Goal: Communication & Community: Answer question/provide support

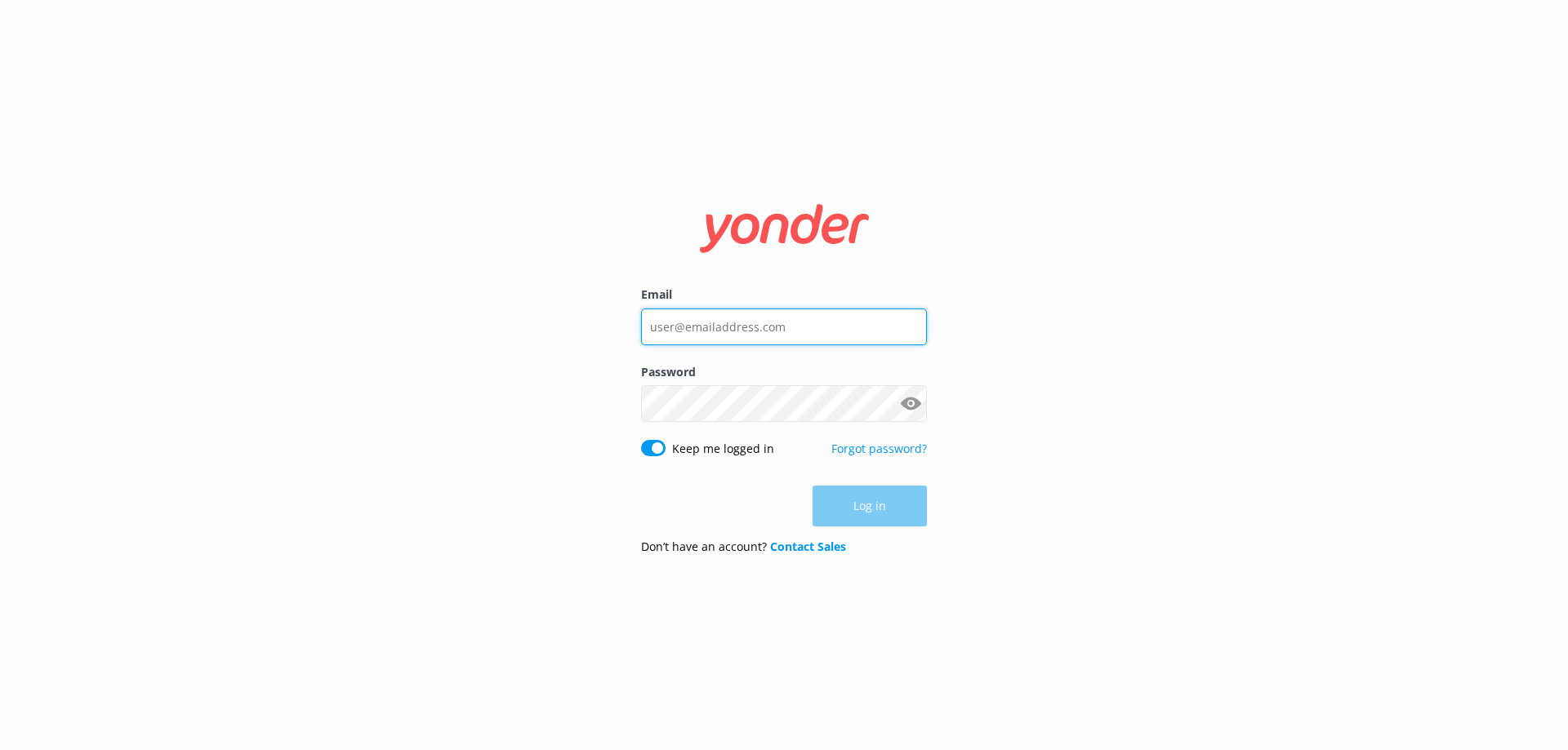
type input "[EMAIL_ADDRESS][DOMAIN_NAME]"
click at [889, 510] on div "Log in" at bounding box center [784, 506] width 286 height 41
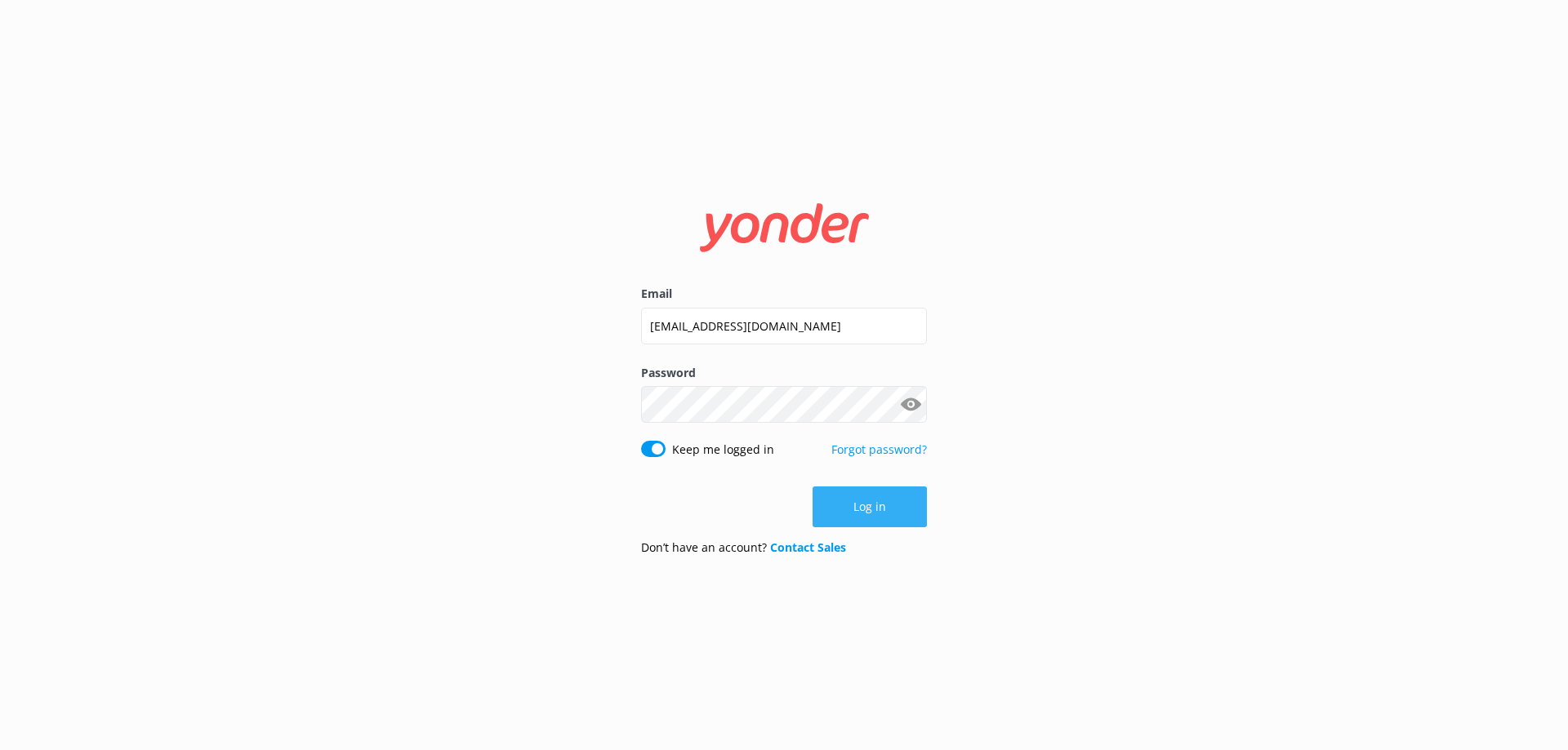
click at [882, 504] on button "Log in" at bounding box center [869, 507] width 114 height 41
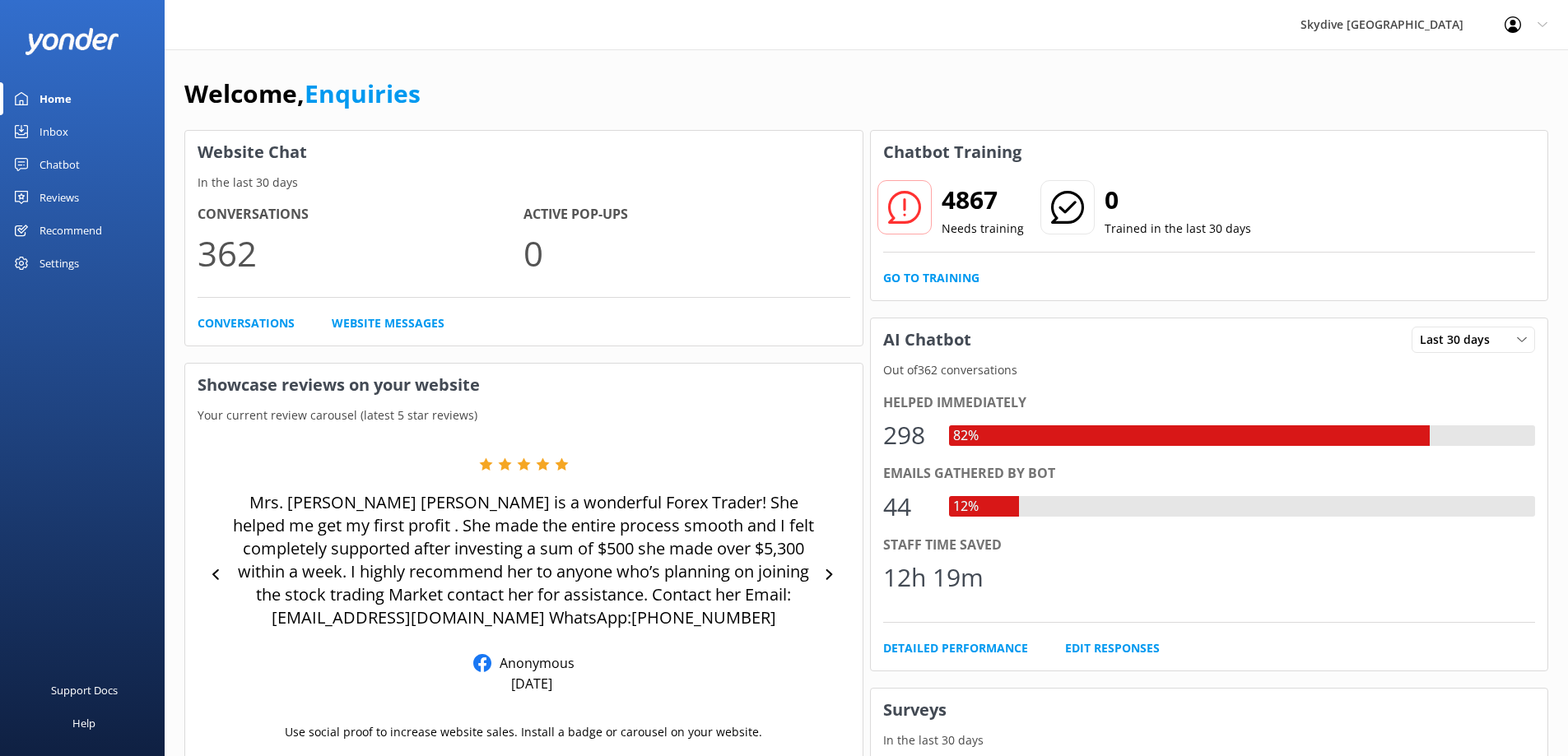
click at [59, 134] on div "Inbox" at bounding box center [53, 131] width 29 height 32
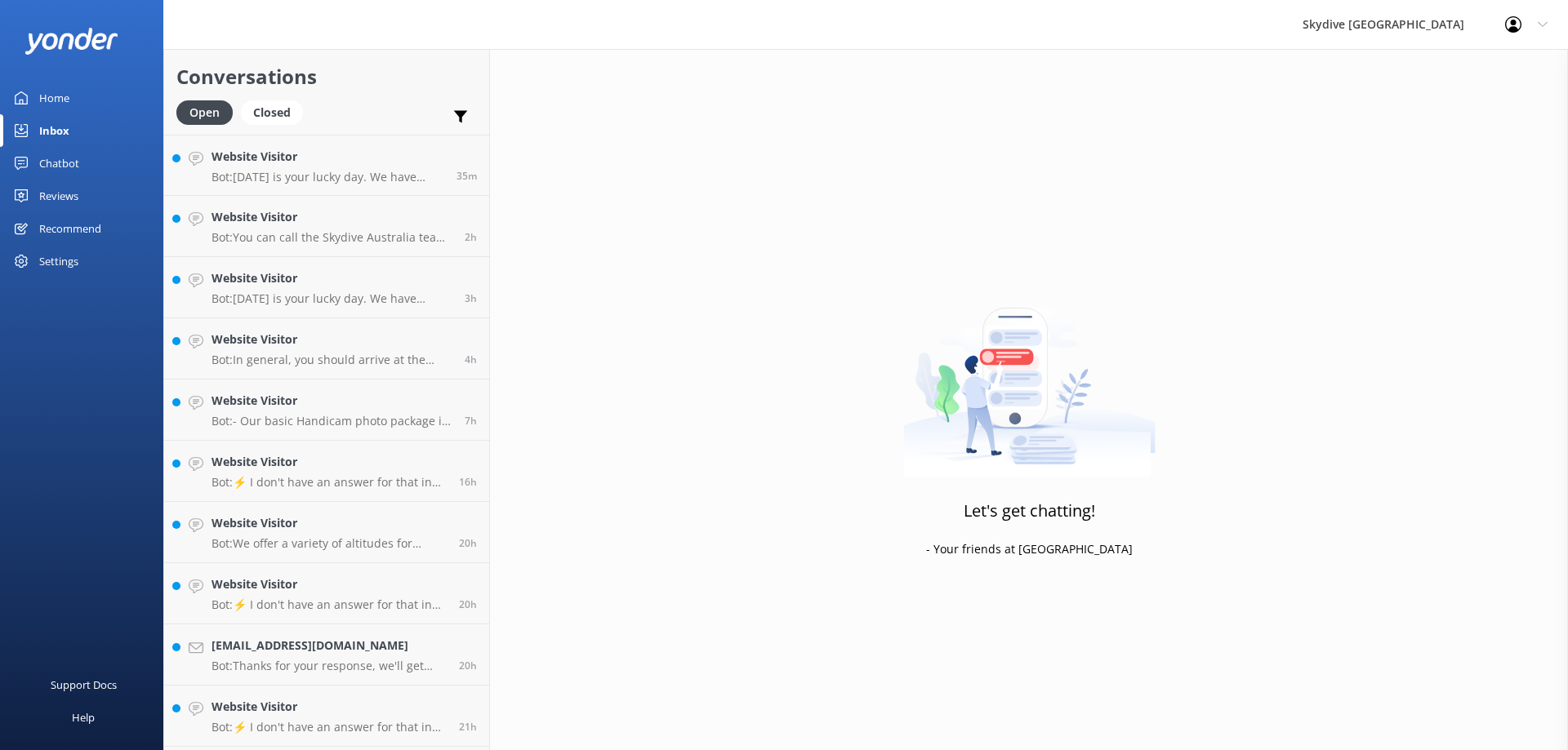
scroll to position [326, 0]
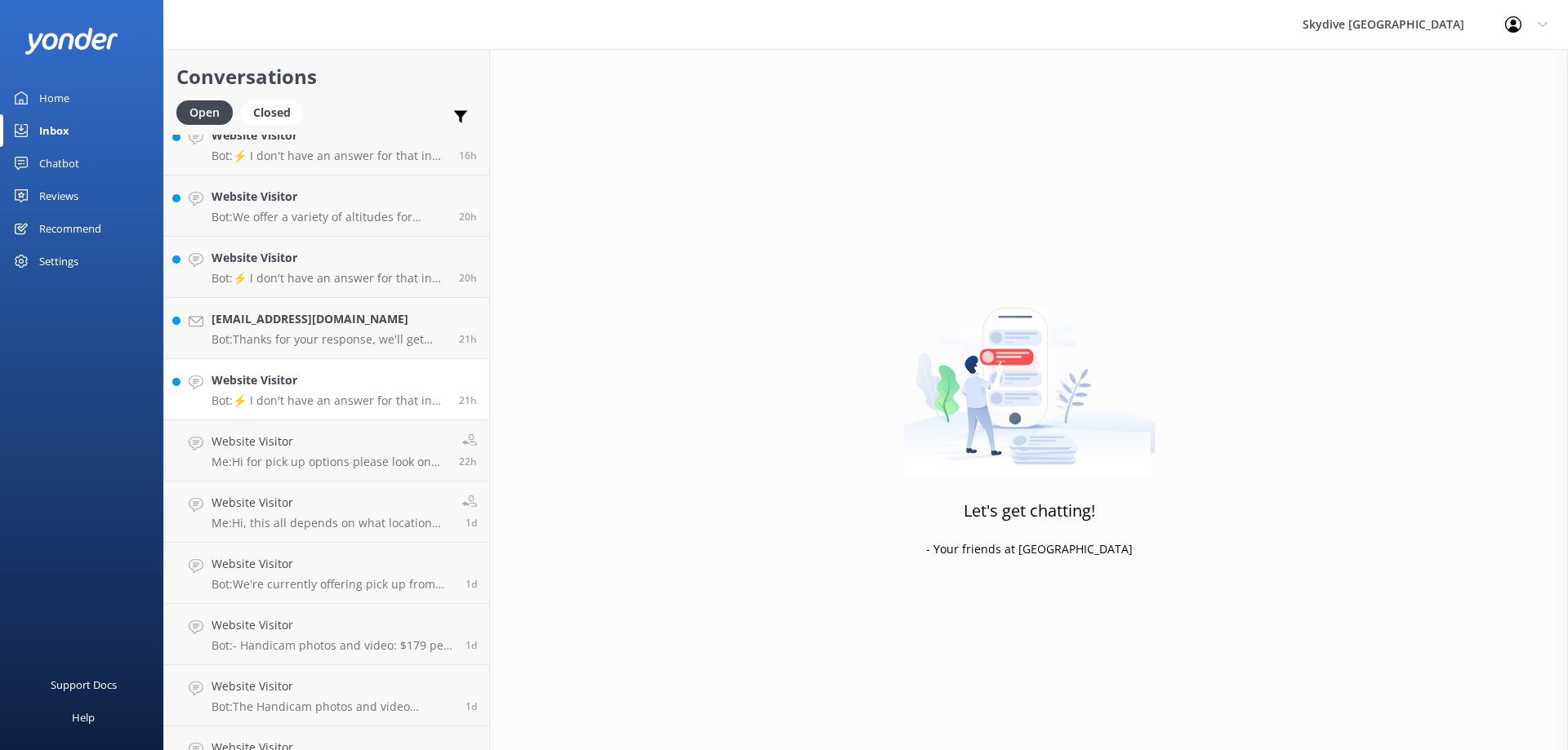
click at [331, 403] on p "Bot: ⚡ I don't have an answer for that in my knowledge base. Please try and rep…" at bounding box center [329, 400] width 235 height 15
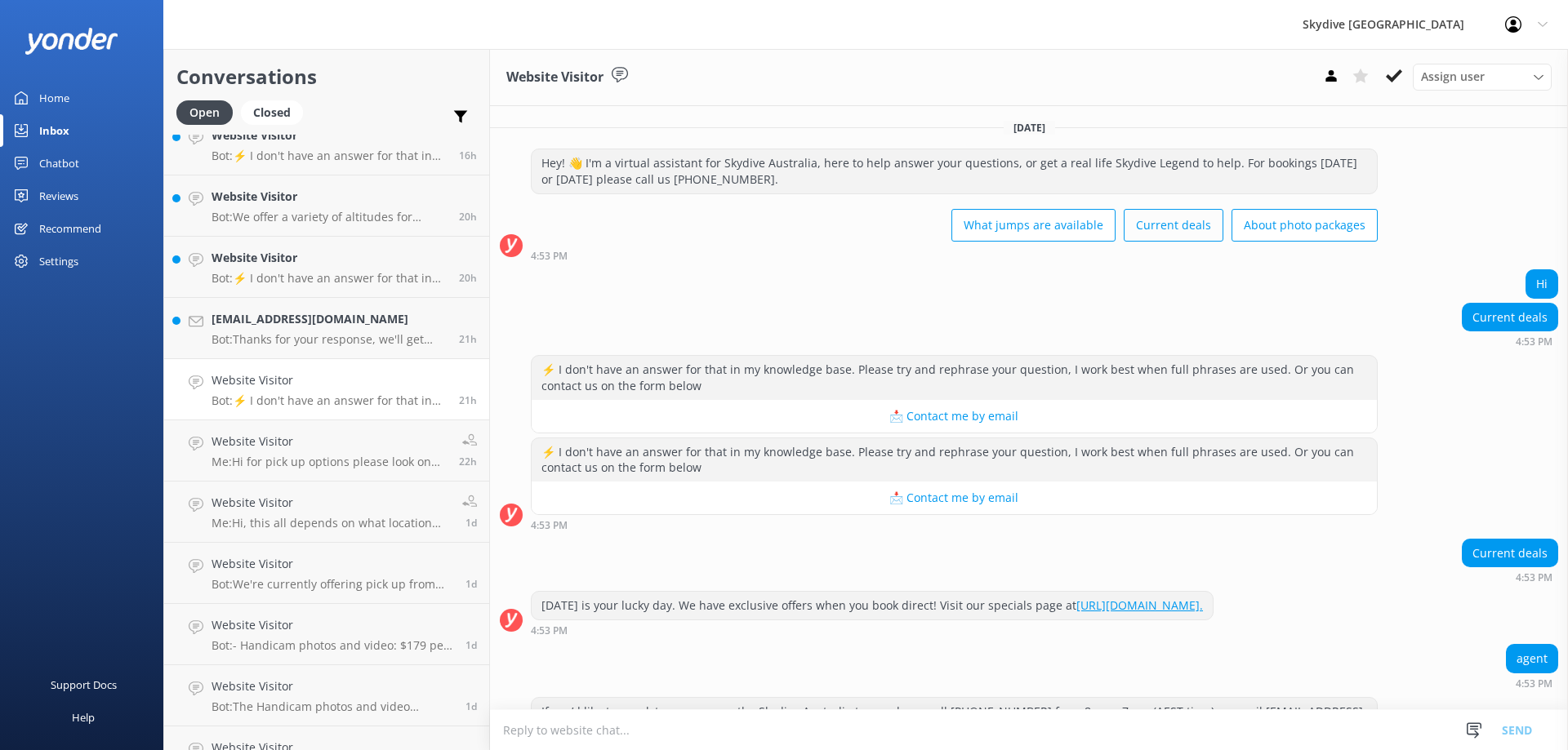
click at [1181, 229] on button "Current deals" at bounding box center [1173, 225] width 100 height 32
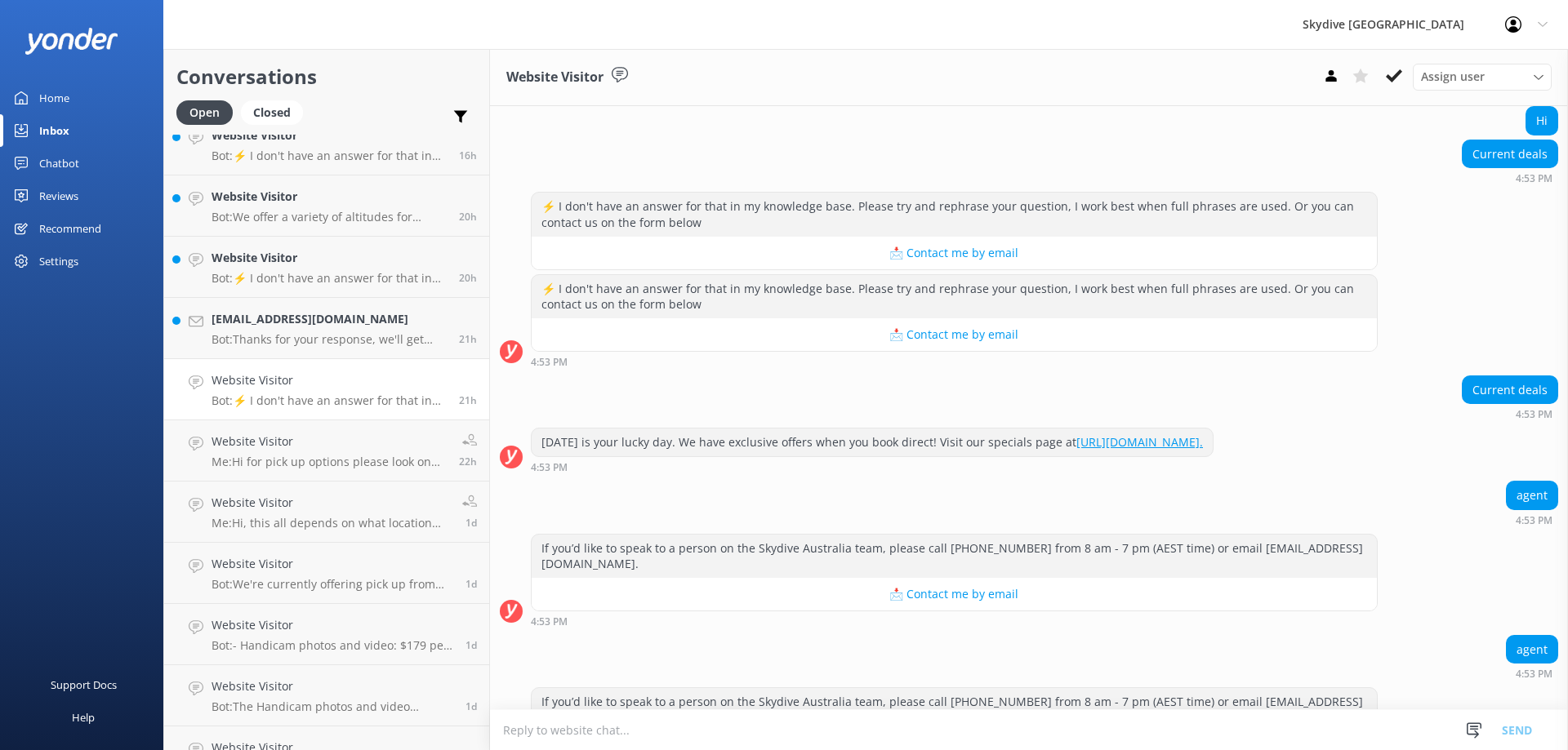
scroll to position [396, 0]
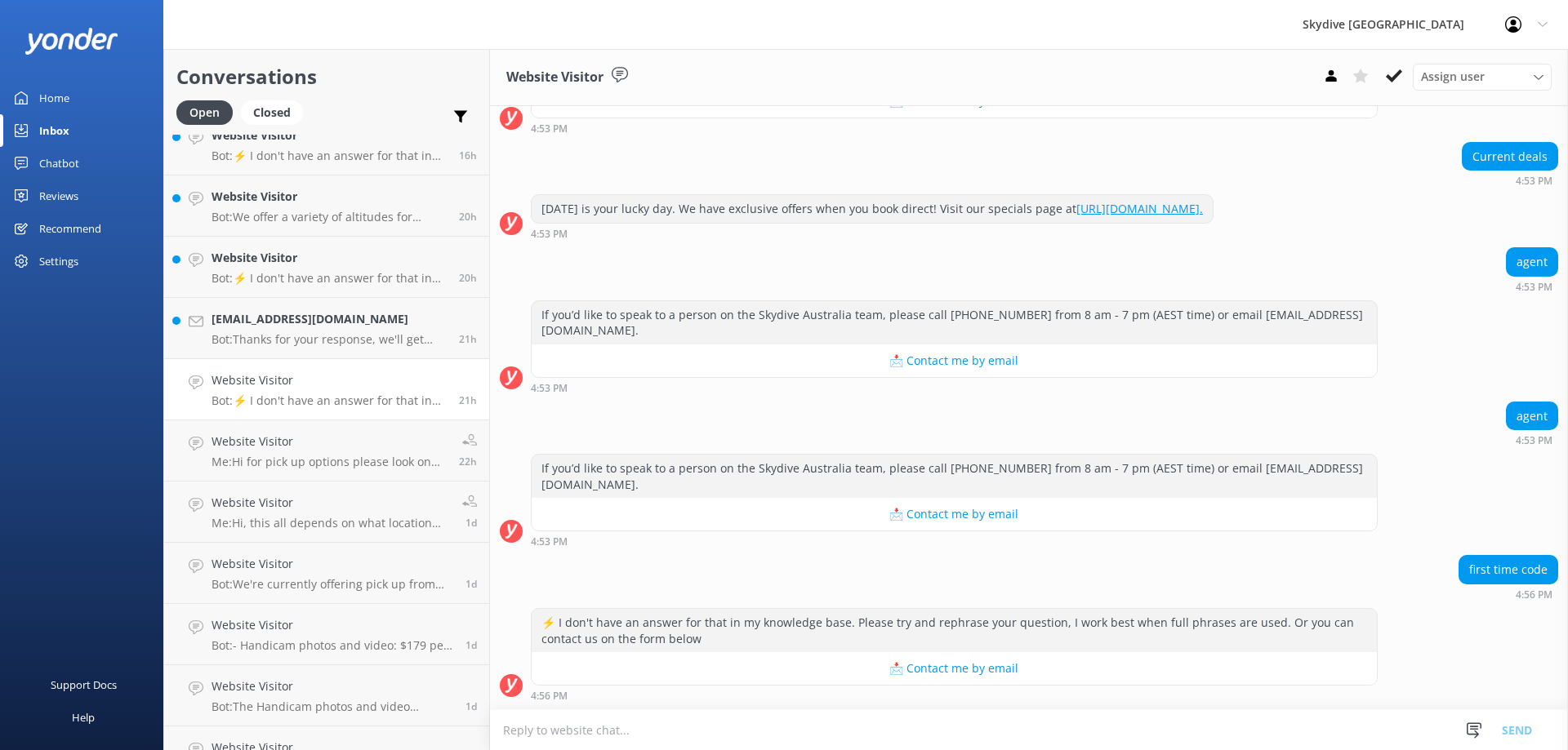
click at [978, 733] on textarea at bounding box center [1029, 729] width 1078 height 40
drag, startPoint x: 670, startPoint y: 209, endPoint x: 1301, endPoint y: 211, distance: 631.0
click at [1212, 211] on div "[DATE] is your lucky day. We have exclusive offers when you book direct! Visit …" at bounding box center [871, 209] width 681 height 27
copy div "We have exclusive offers when you book direct! Visit our specials page at [URL]…"
click at [610, 733] on textarea at bounding box center [1029, 729] width 1078 height 40
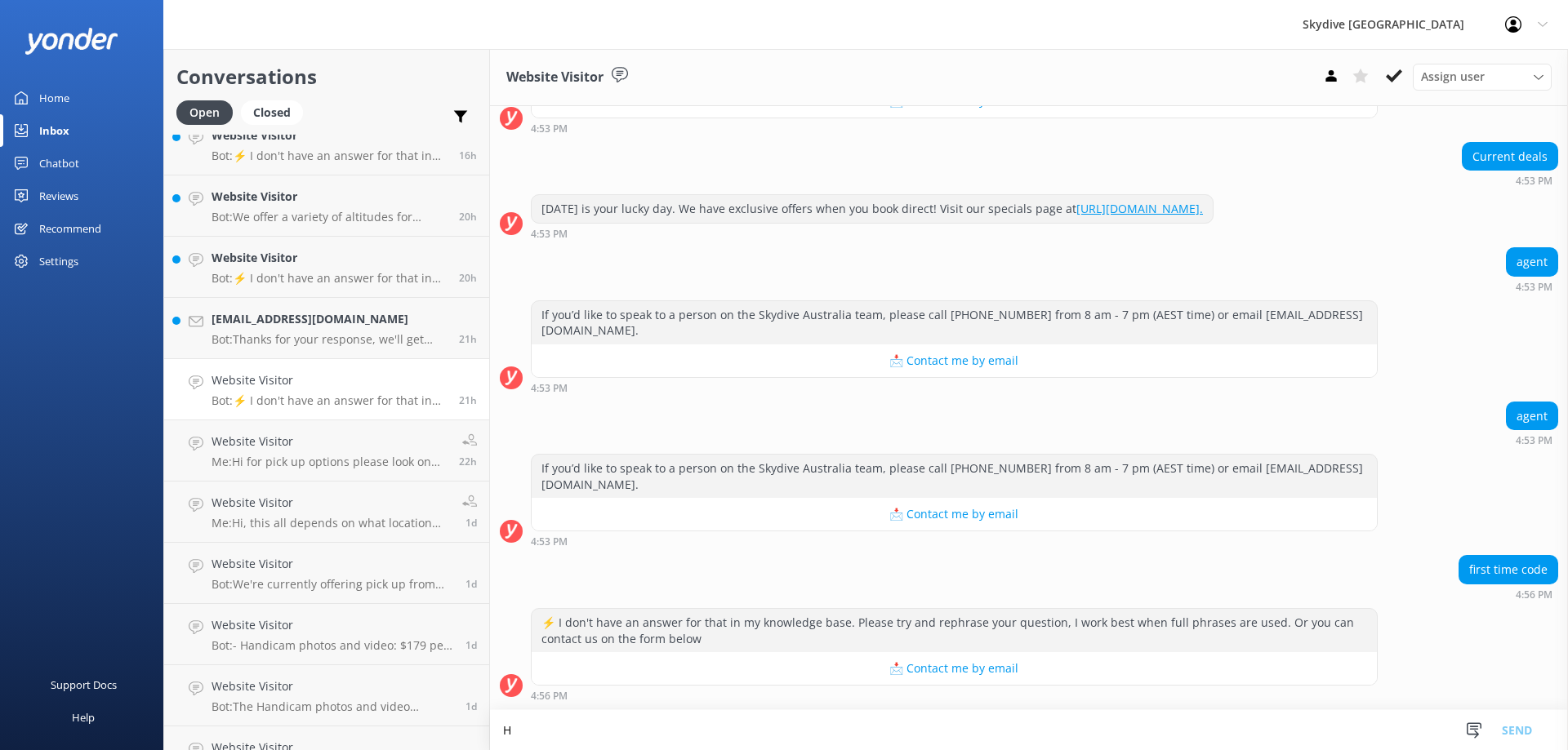
scroll to position [397, 0]
paste textarea "We have exclusive offers when you book direct! Visit our specials page at [URL]…"
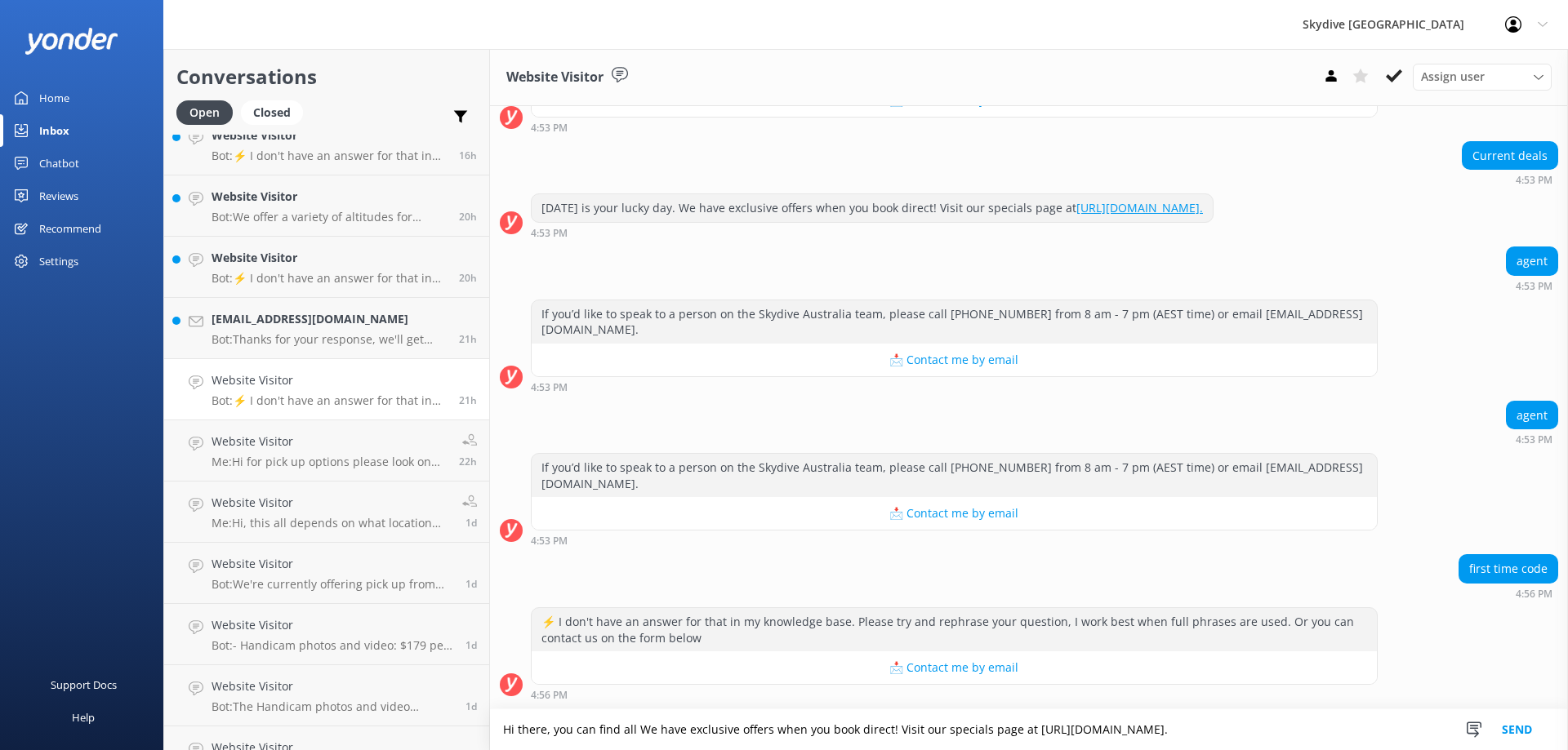
drag, startPoint x: 637, startPoint y: 728, endPoint x: 682, endPoint y: 727, distance: 45.0
click at [682, 727] on textarea "Hi there, you can find all We have exclusive offers when you book direct! Visit…" at bounding box center [1029, 729] width 1078 height 41
click at [640, 727] on textarea "Hi there, you can find all the exclusive offers when you book direct! Visit our…" at bounding box center [1029, 729] width 1078 height 41
drag, startPoint x: 741, startPoint y: 729, endPoint x: 977, endPoint y: 729, distance: 236.0
click at [977, 729] on textarea "Hi there, you can find all the exclusive offers when you book direct! Visit our…" at bounding box center [1029, 729] width 1078 height 41
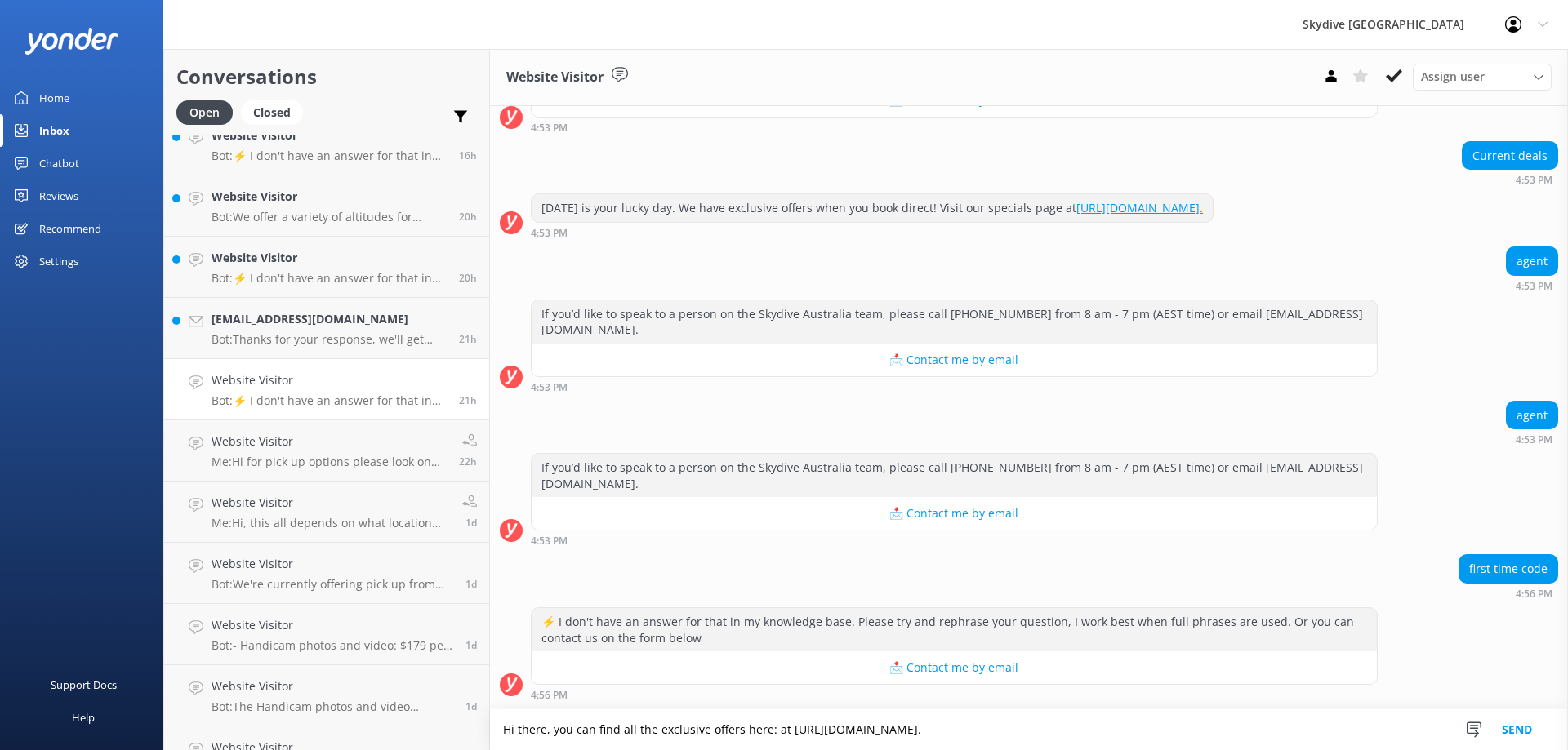
type textarea "Hi there, you can find all the exclusive offers here: at [URL][DOMAIN_NAME]."
click at [1520, 726] on button "Send" at bounding box center [1516, 729] width 62 height 41
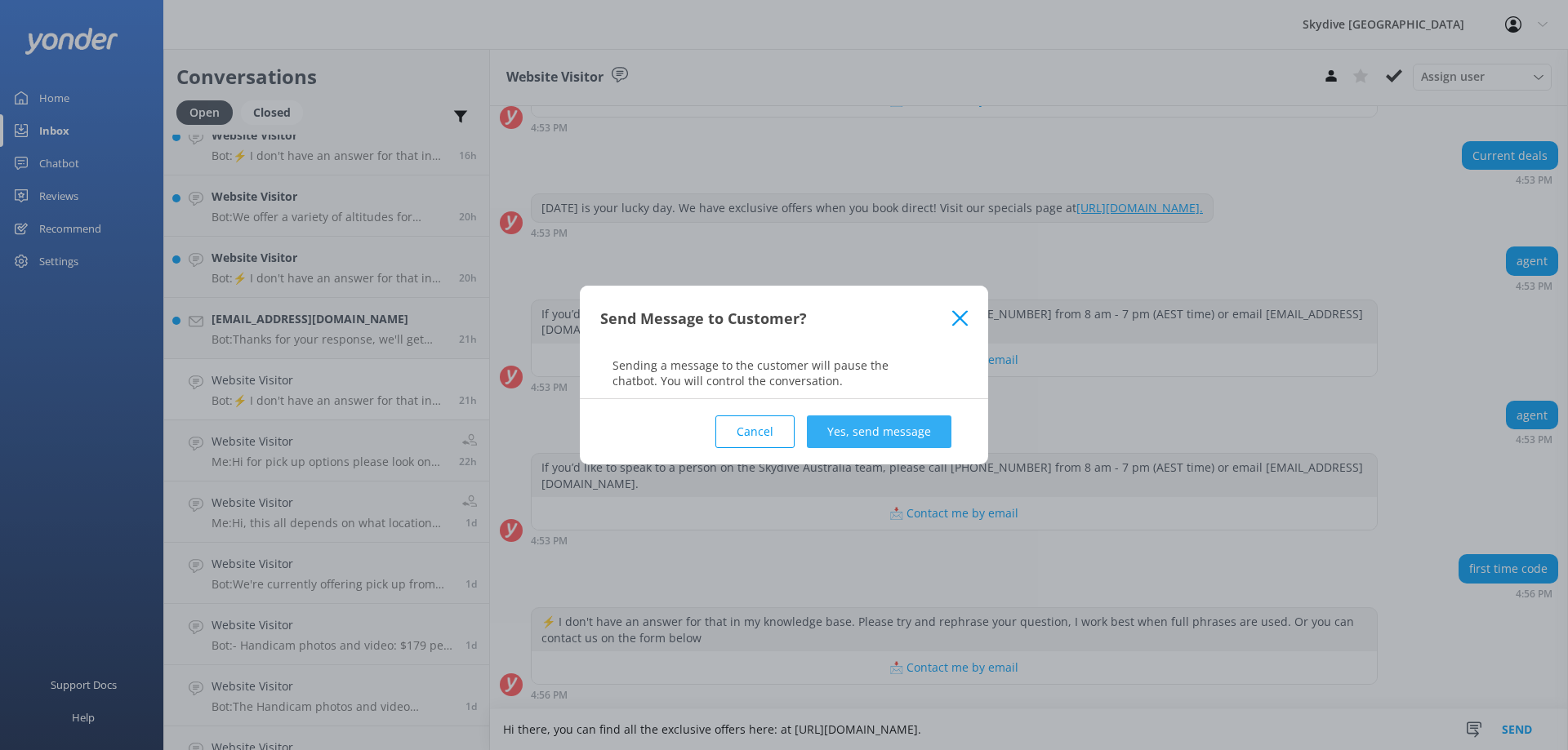
click at [892, 430] on button "Yes, send message" at bounding box center [879, 431] width 145 height 32
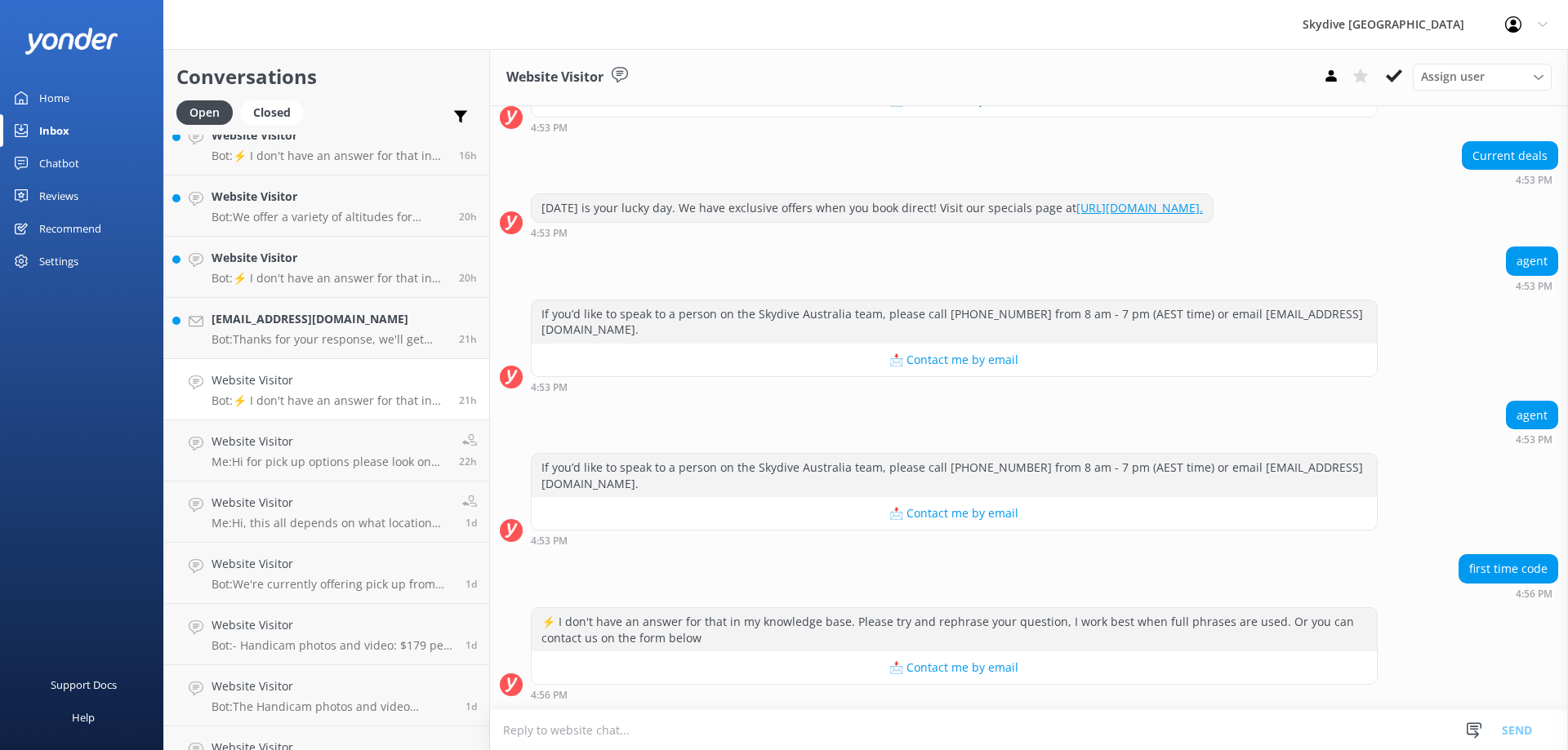
scroll to position [533, 0]
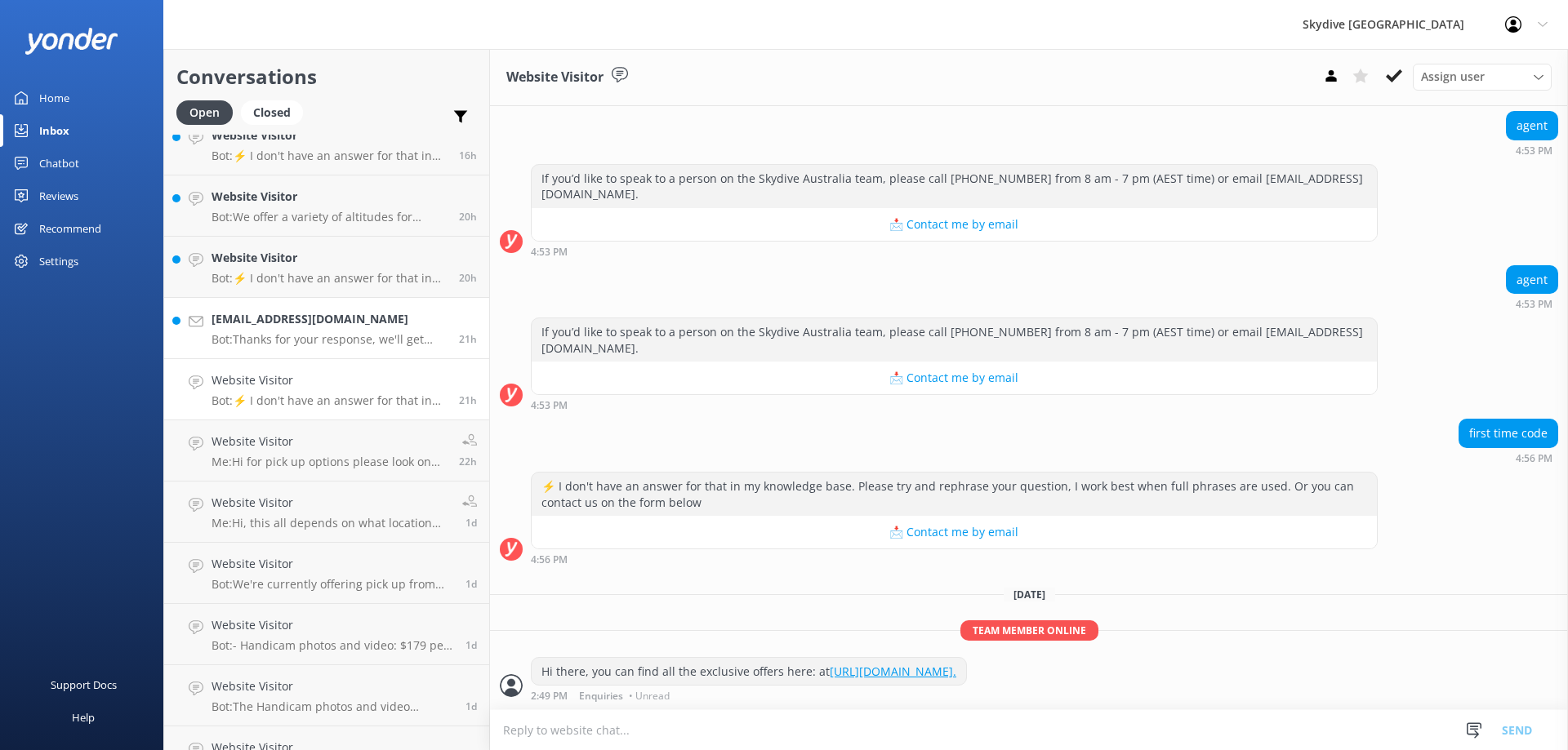
click at [346, 344] on p "Bot: Thanks for your response, we'll get back to you as soon as we can during o…" at bounding box center [329, 339] width 235 height 15
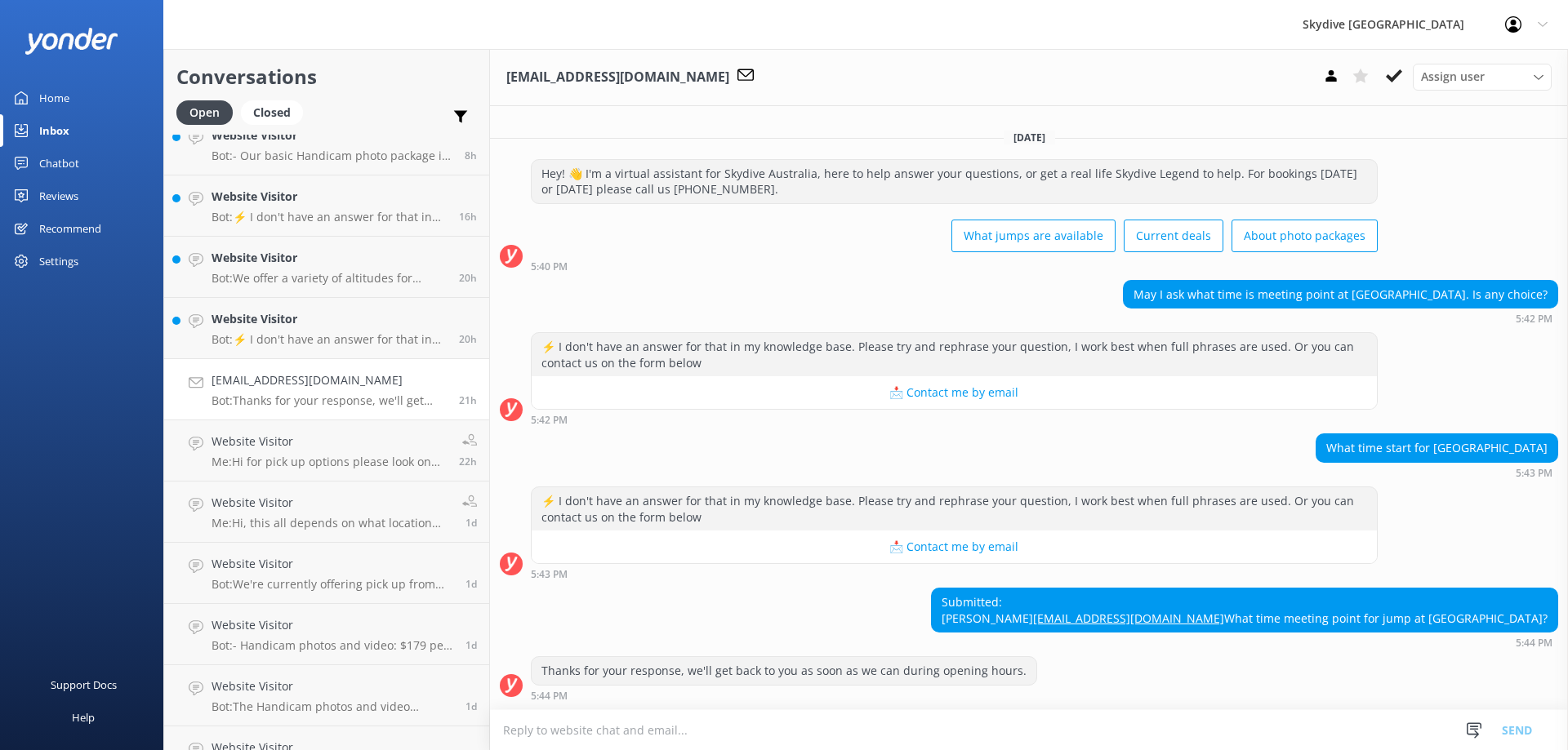
scroll to position [22, 0]
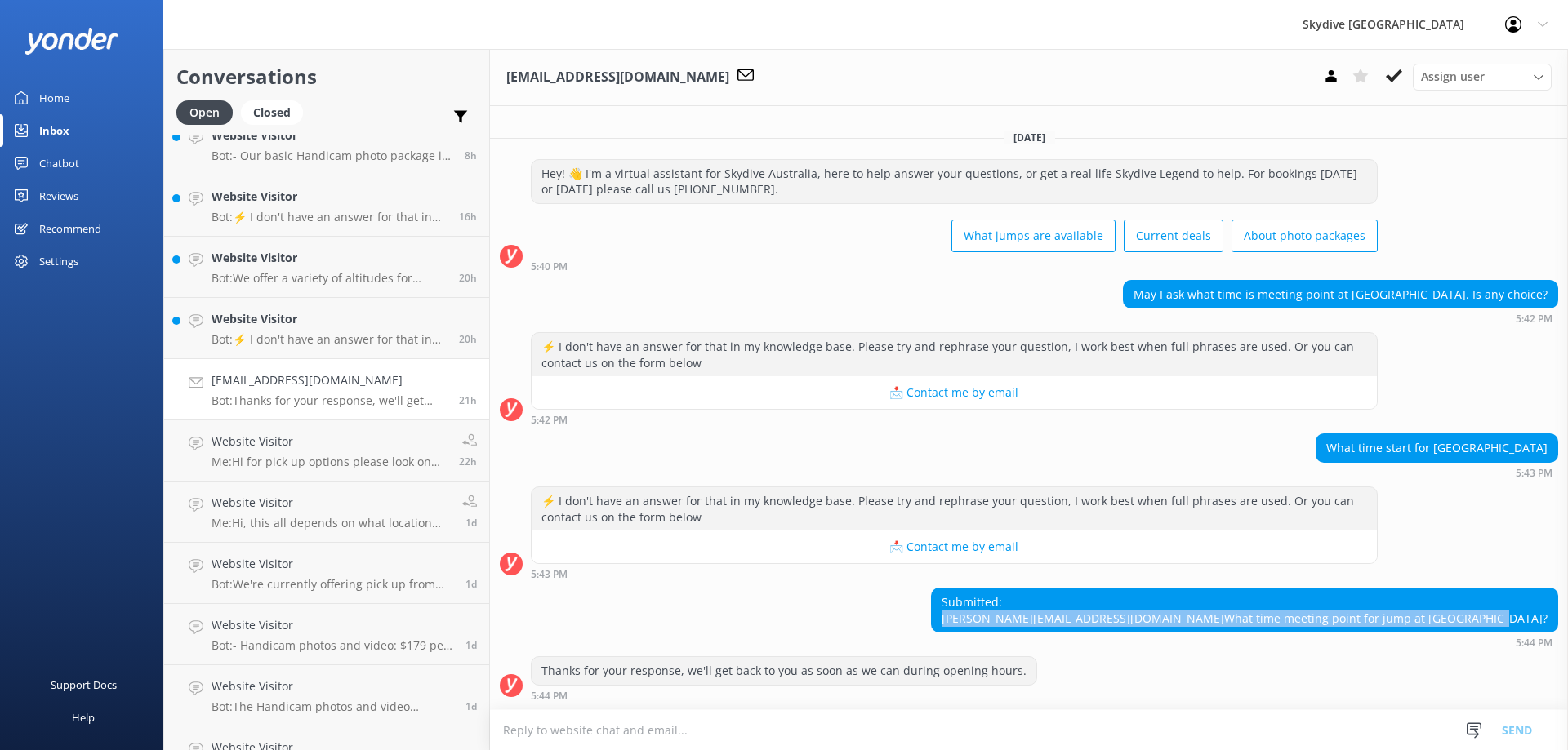
drag, startPoint x: 1268, startPoint y: 590, endPoint x: 1567, endPoint y: 618, distance: 300.3
click at [1567, 618] on div "[DATE] Hey! 👋 I'm a virtual assistant for Skydive Australia, here to help answe…" at bounding box center [1029, 413] width 1078 height 594
click at [1477, 598] on div "Submitted: Yuki [EMAIL_ADDRESS][DOMAIN_NAME] What time meeting point for jump a…" at bounding box center [1245, 610] width 625 height 43
drag, startPoint x: 1406, startPoint y: 603, endPoint x: 1243, endPoint y: 604, distance: 163.0
click at [1243, 604] on div "Submitted: Yuki [EMAIL_ADDRESS][DOMAIN_NAME] What time meeting point for jump a…" at bounding box center [1029, 618] width 1078 height 61
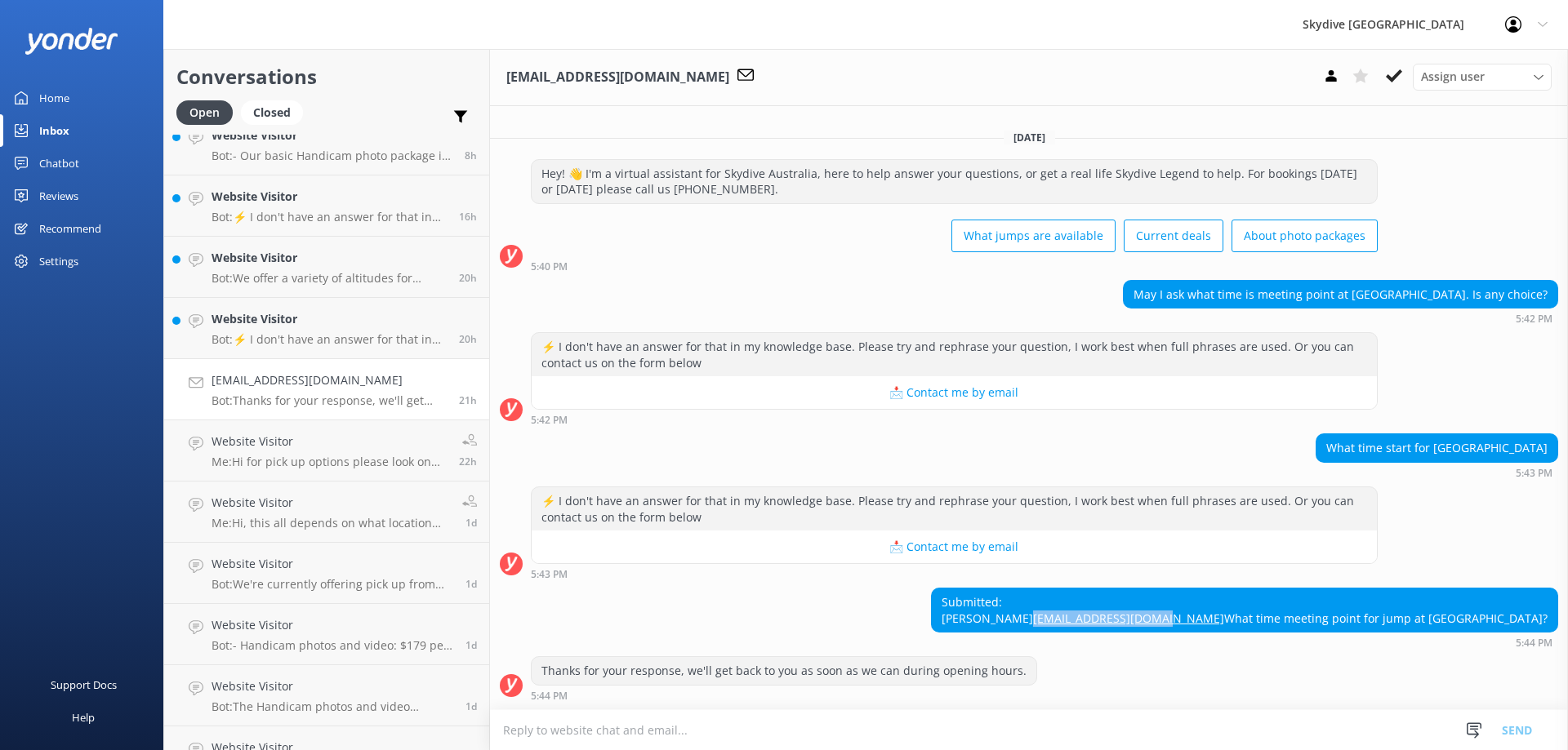
copy link "[EMAIL_ADDRESS][DOMAIN_NAME]"
drag, startPoint x: 1297, startPoint y: 585, endPoint x: 1242, endPoint y: 585, distance: 55.0
click at [1242, 588] on div "Submitted: Yuki [EMAIL_ADDRESS][DOMAIN_NAME] What time meeting point for jump a…" at bounding box center [1029, 618] width 1078 height 61
copy div "[PERSON_NAME]"
drag, startPoint x: 1274, startPoint y: 619, endPoint x: 1554, endPoint y: 620, distance: 280.0
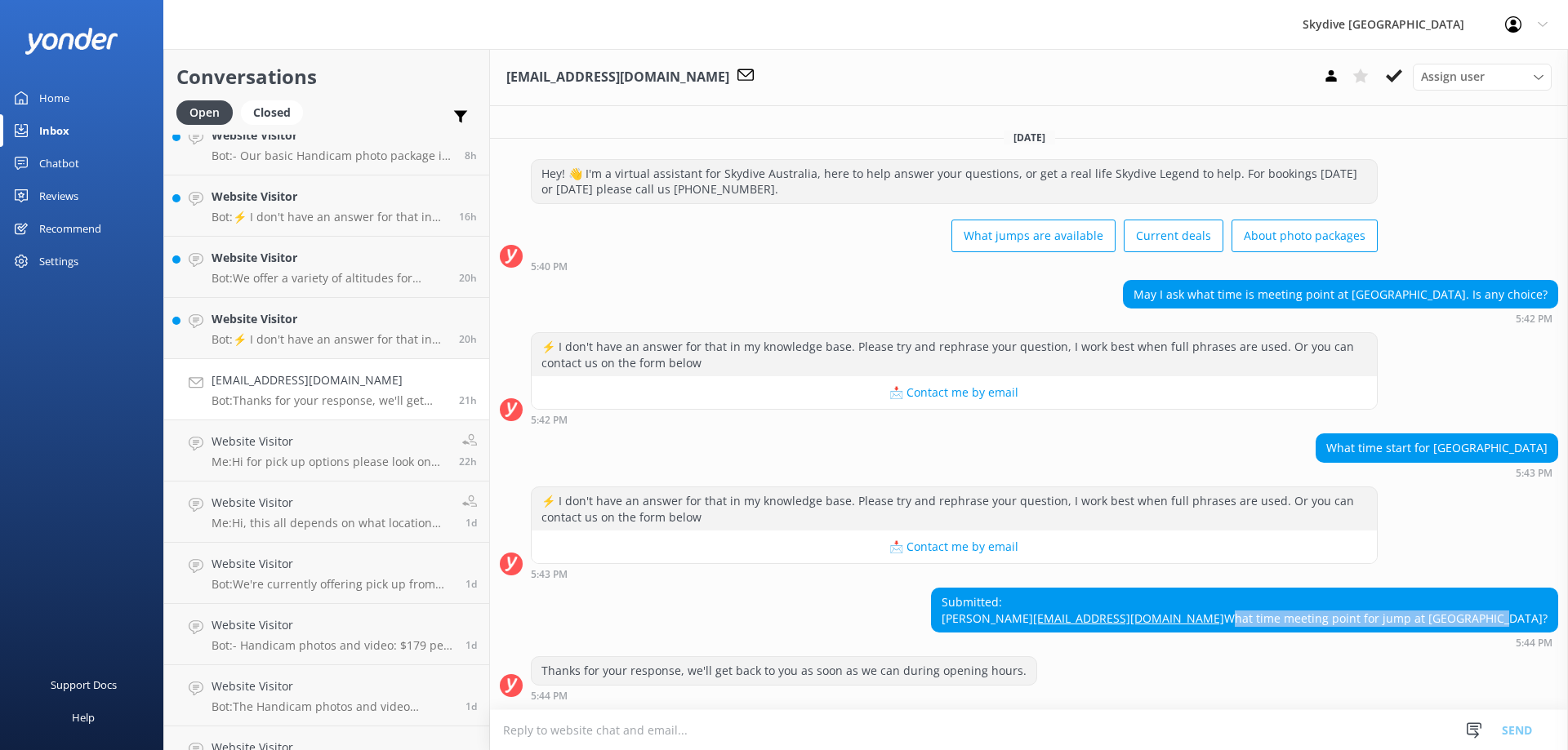
click at [1554, 620] on div "Submitted: Yuki [EMAIL_ADDRESS][DOMAIN_NAME] What time meeting point for jump a…" at bounding box center [1029, 618] width 1078 height 61
copy div "What time meeting point for jump at [GEOGRAPHIC_DATA]?"
click at [589, 730] on textarea at bounding box center [1029, 729] width 1078 height 40
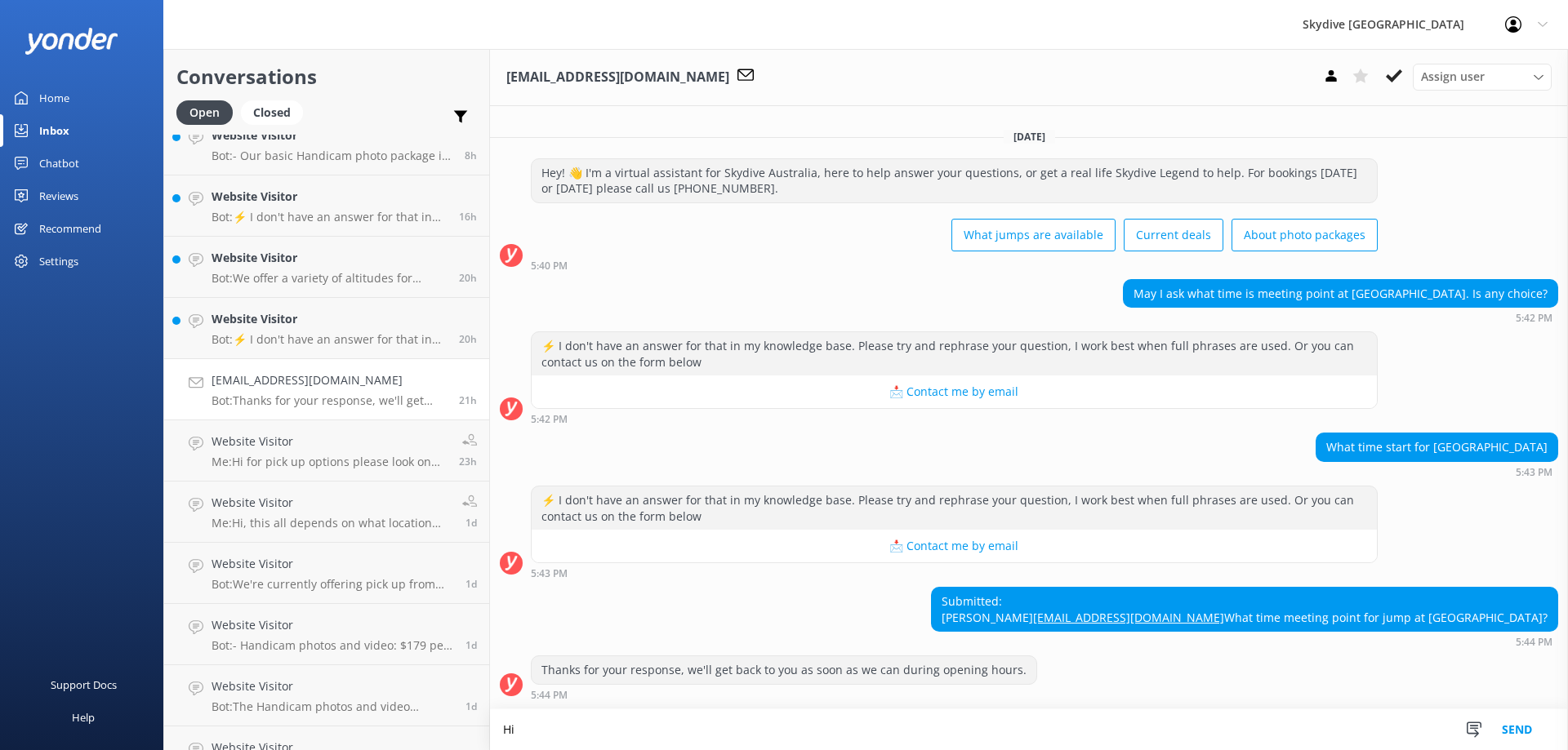
scroll to position [22, 0]
paste textarea "If you are referring to our transfer bus meet up time, it's 6:00 am everyday fr…"
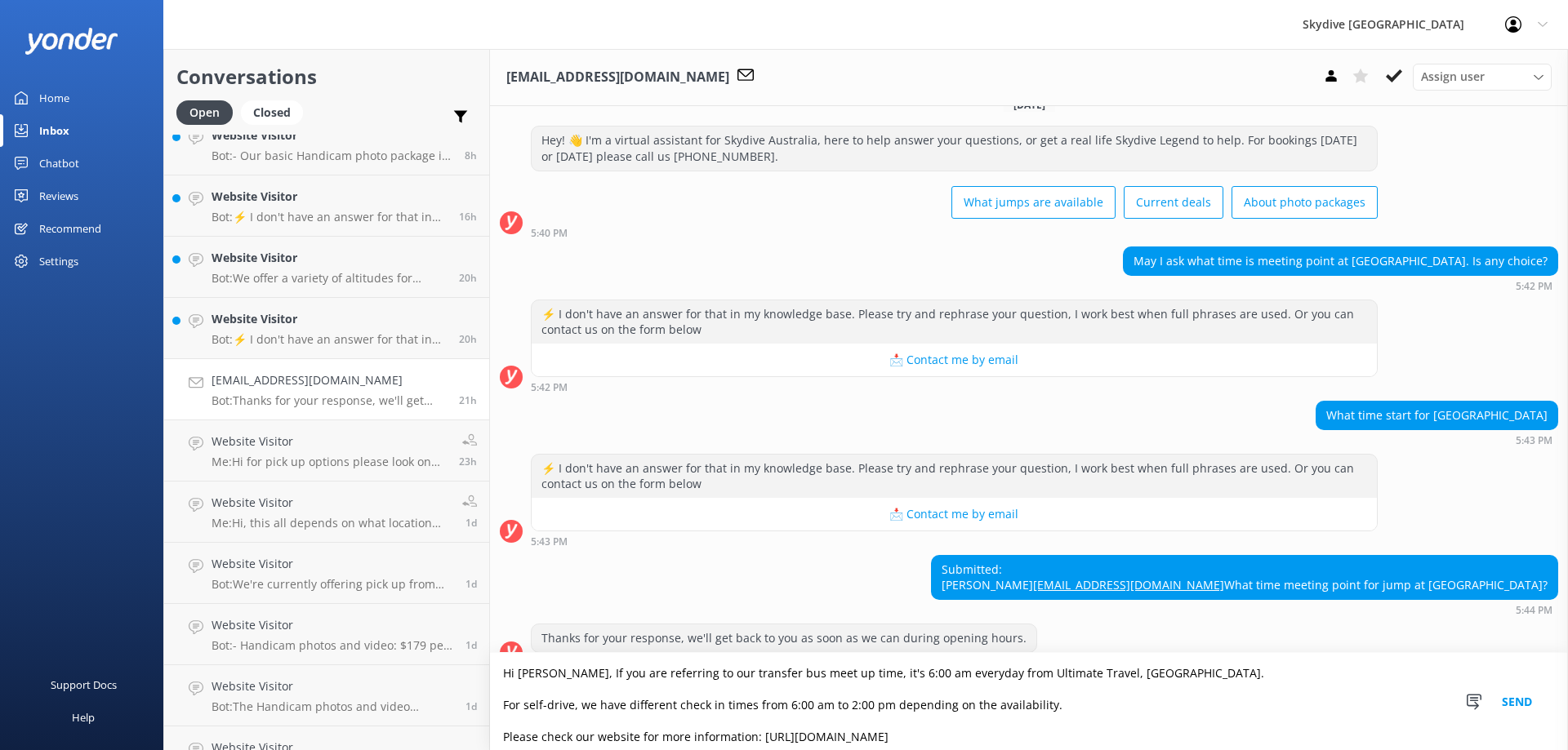
scroll to position [79, 0]
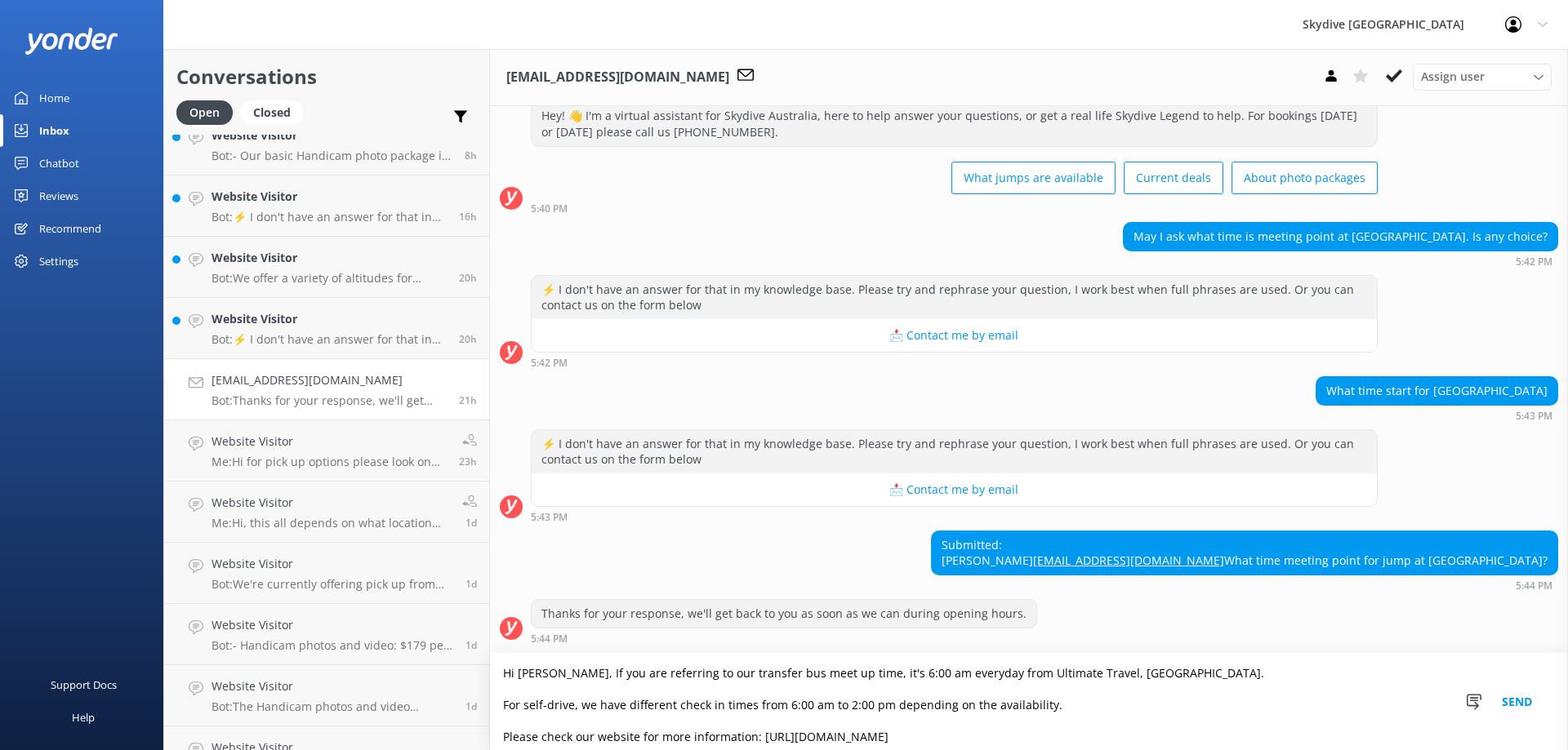
click at [545, 693] on textarea "Hi [PERSON_NAME], If you are referring to our transfer bus meet up time, it's 6…" at bounding box center [1029, 701] width 1078 height 97
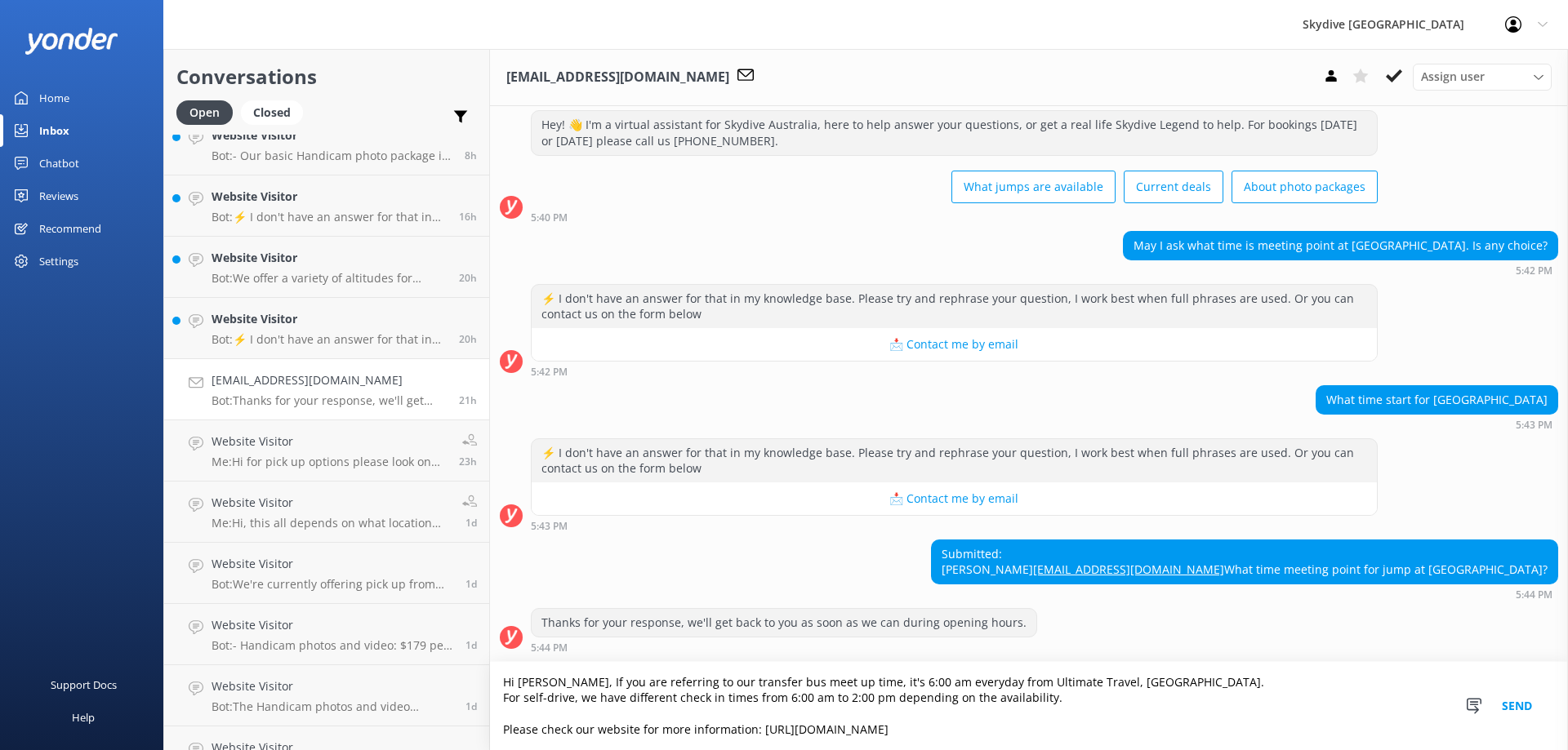
scroll to position [70, 0]
click at [539, 721] on textarea "Hi [PERSON_NAME], If you are referring to our transfer bus meet up time, it's 6…" at bounding box center [1029, 706] width 1078 height 88
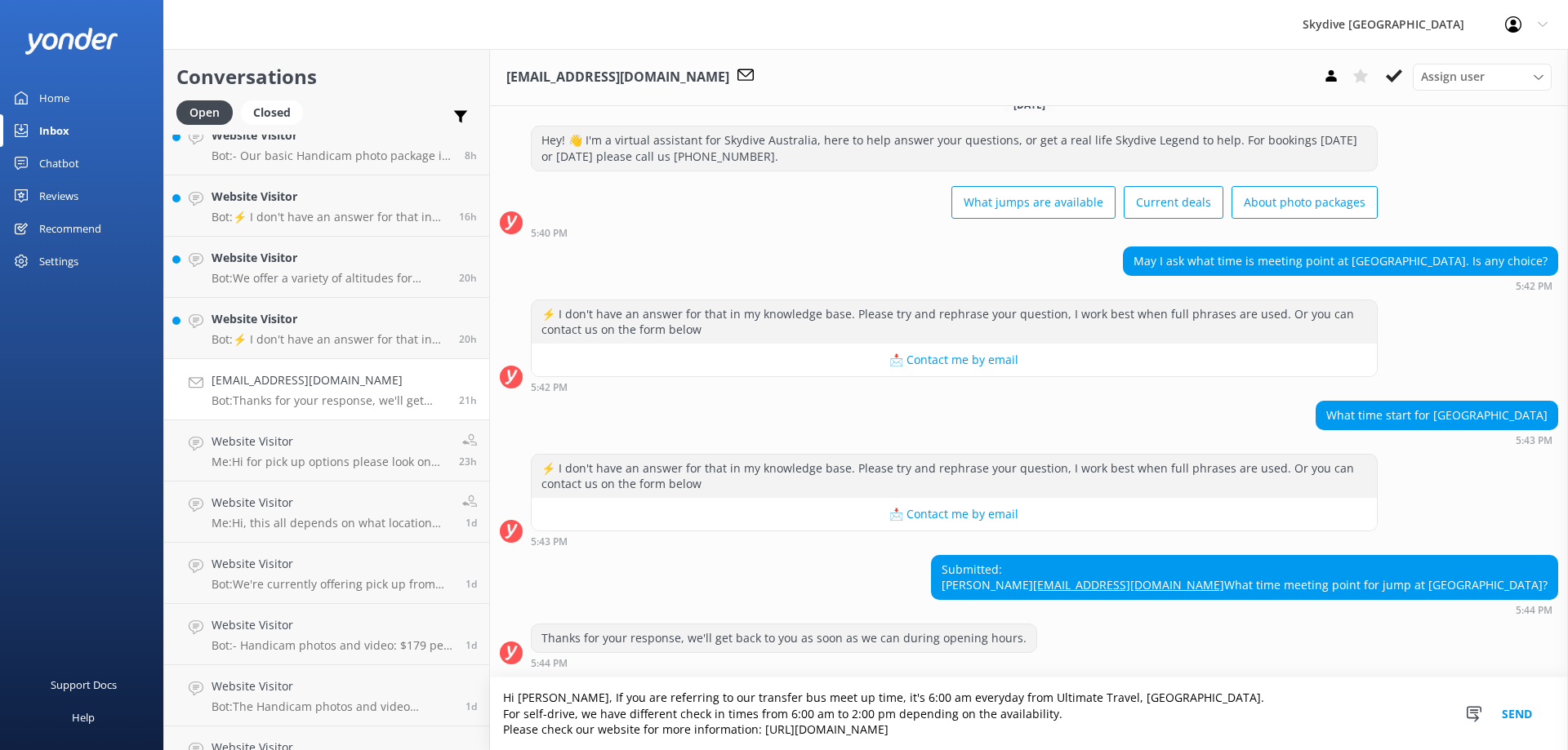
scroll to position [55, 0]
type textarea "Hi [PERSON_NAME], If you are referring to our transfer bus meet up time, it's 6…"
click at [1525, 714] on button "Send" at bounding box center [1516, 714] width 62 height 72
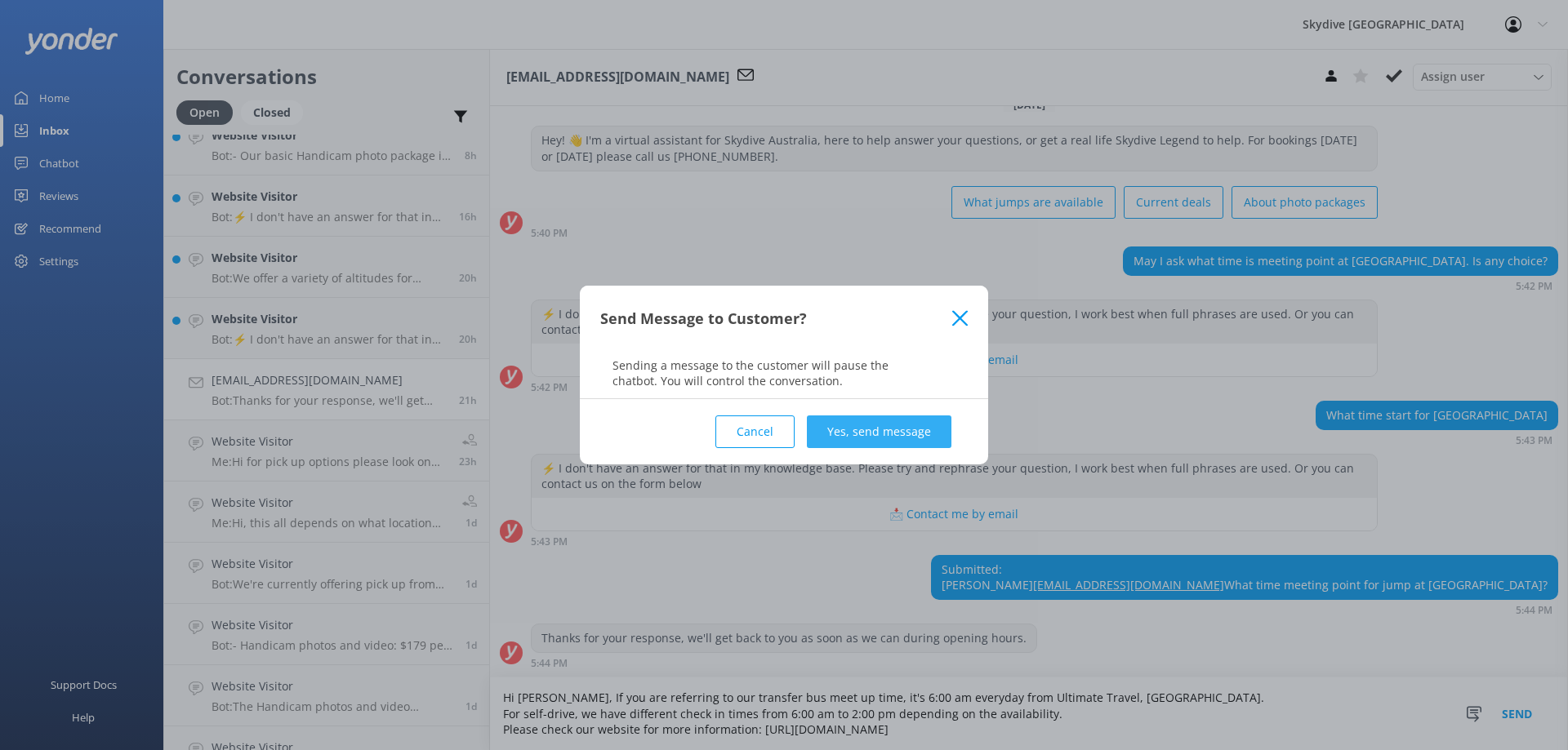
click at [821, 434] on button "Yes, send message" at bounding box center [879, 431] width 145 height 32
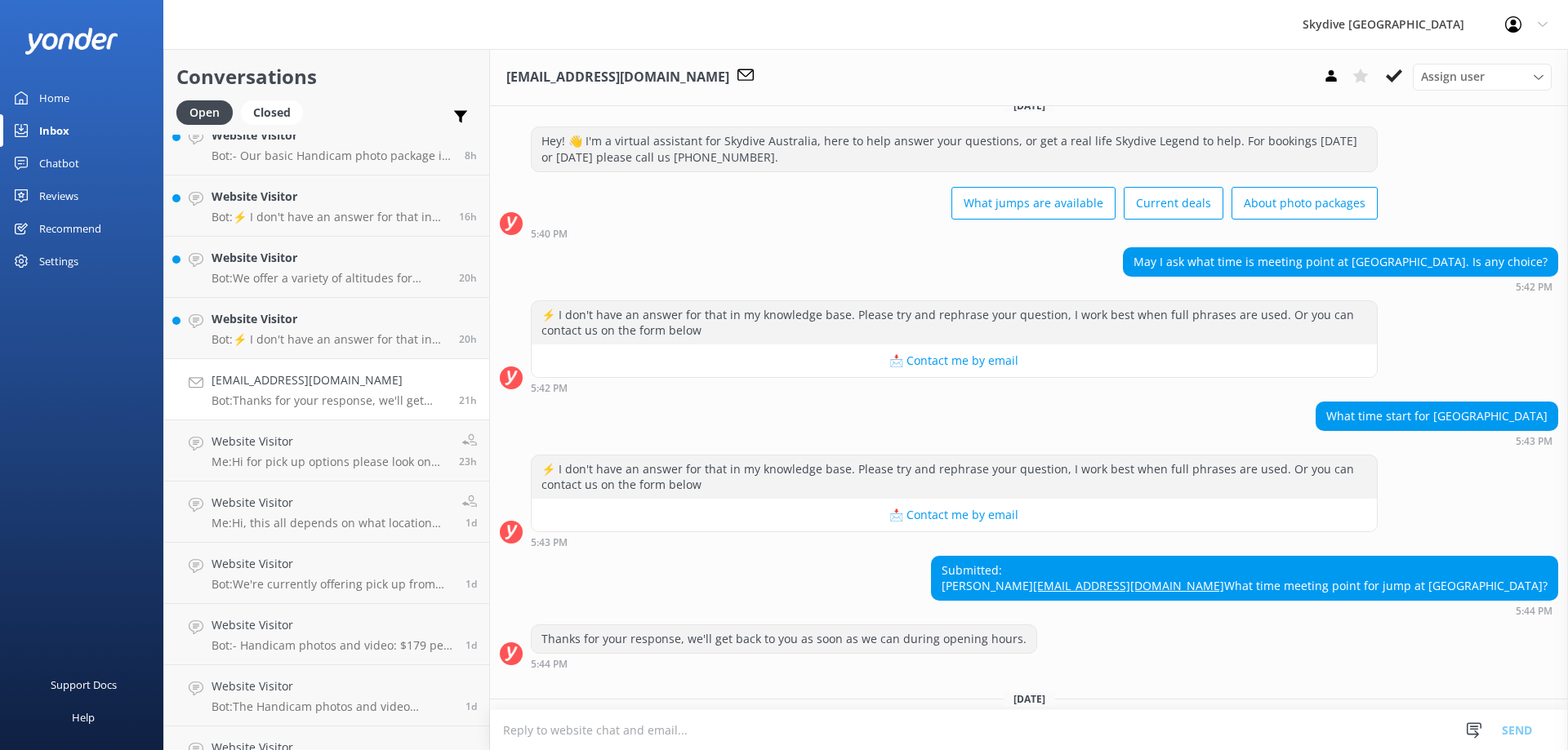
scroll to position [190, 0]
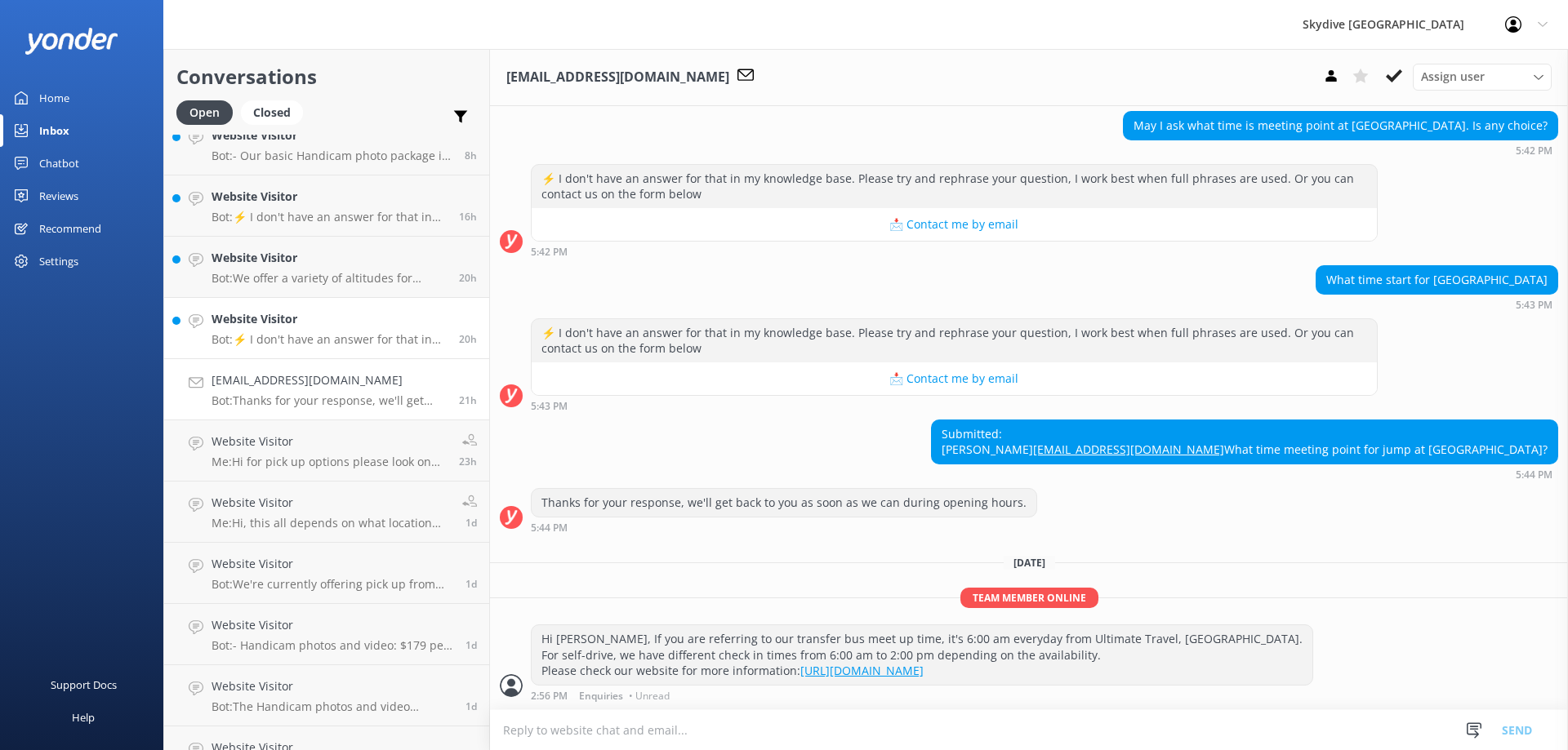
click at [278, 322] on h4 "Website Visitor" at bounding box center [329, 319] width 235 height 18
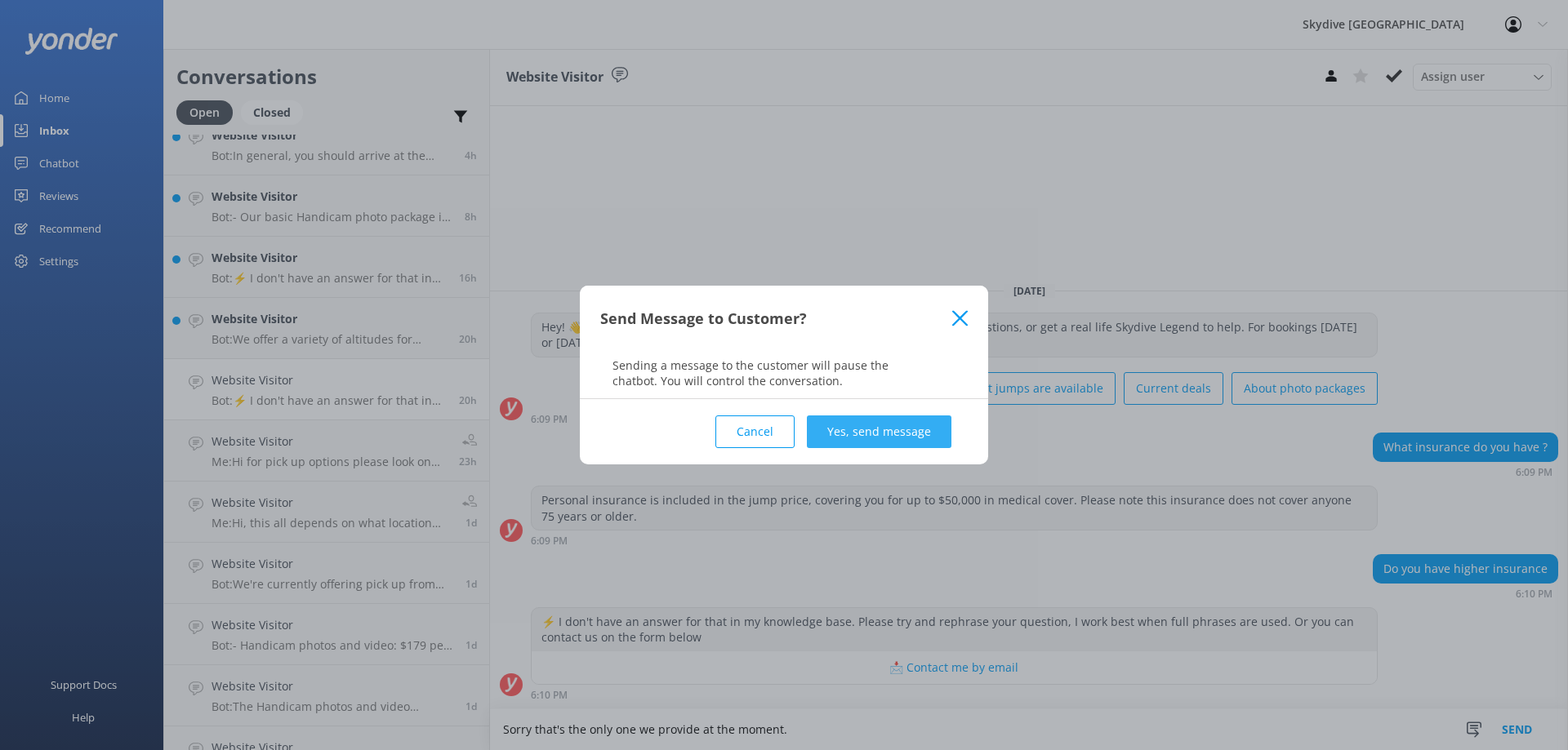
type textarea "Sorry that's the only one we provide at the moment."
click at [886, 443] on button "Yes, send message" at bounding box center [879, 431] width 145 height 32
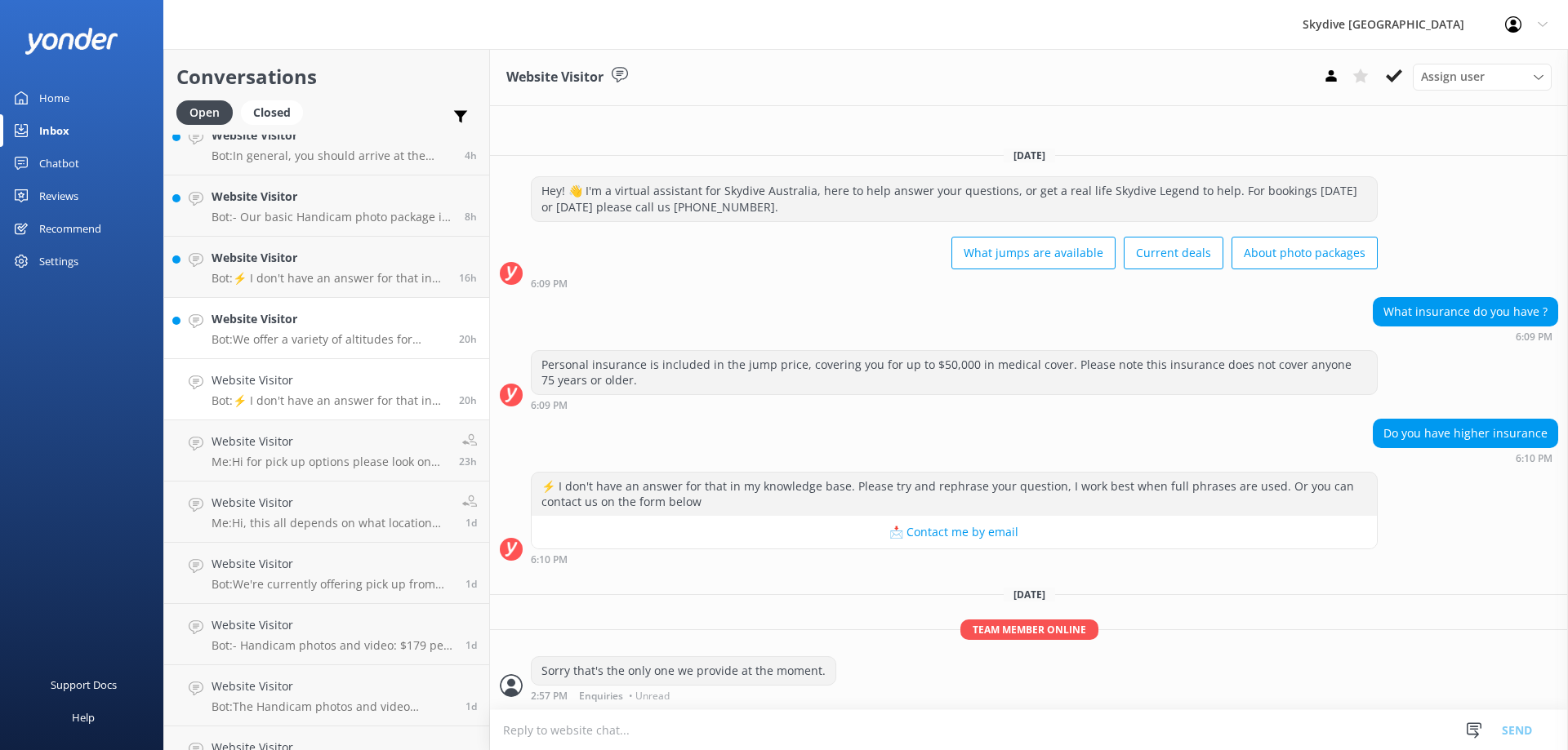
click at [282, 351] on link "Website Visitor Bot: We offer a variety of altitudes for skydiving, with all dr…" at bounding box center [326, 328] width 325 height 62
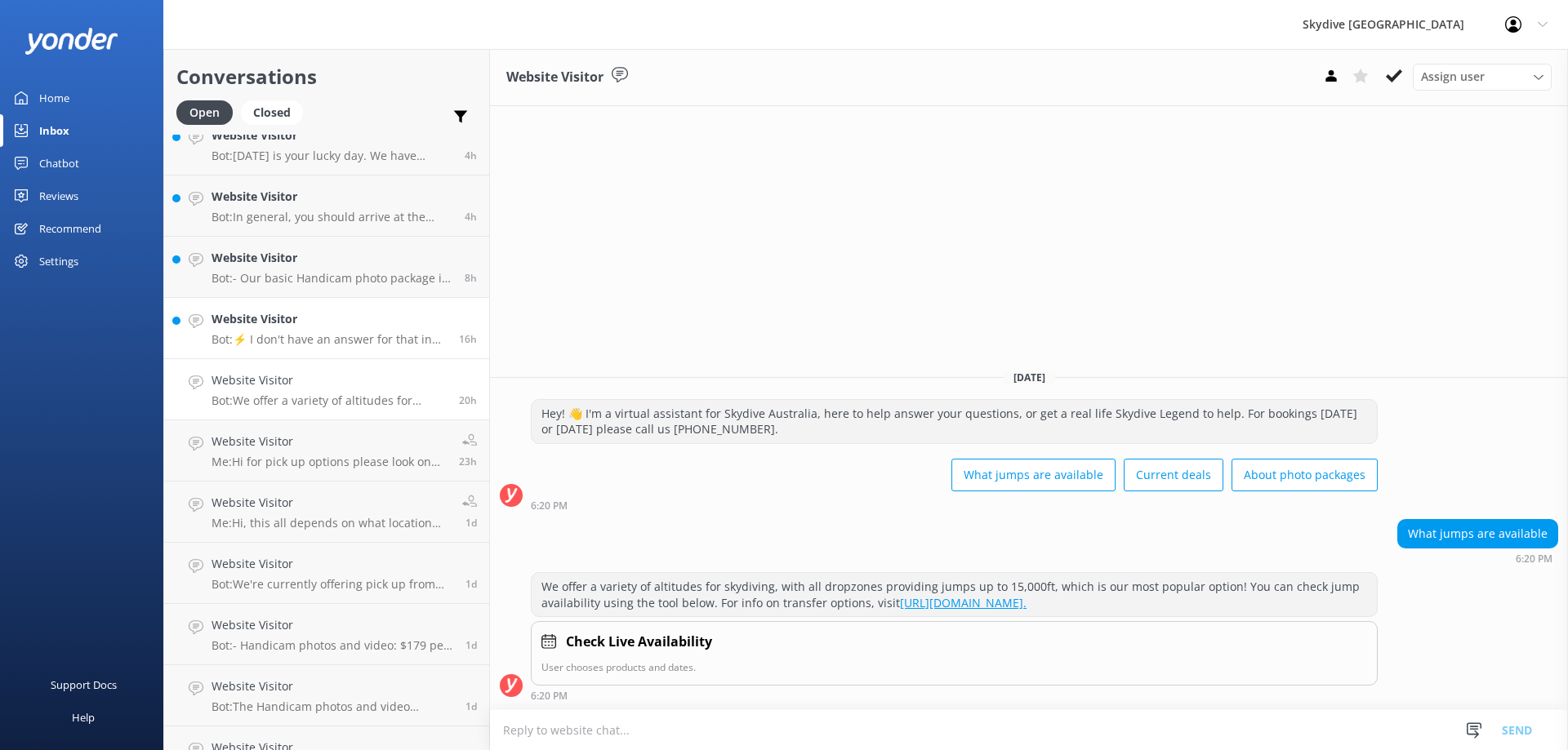
click at [311, 335] on p "Bot: ⚡ I don't have an answer for that in my knowledge base. Please try and rep…" at bounding box center [329, 339] width 235 height 15
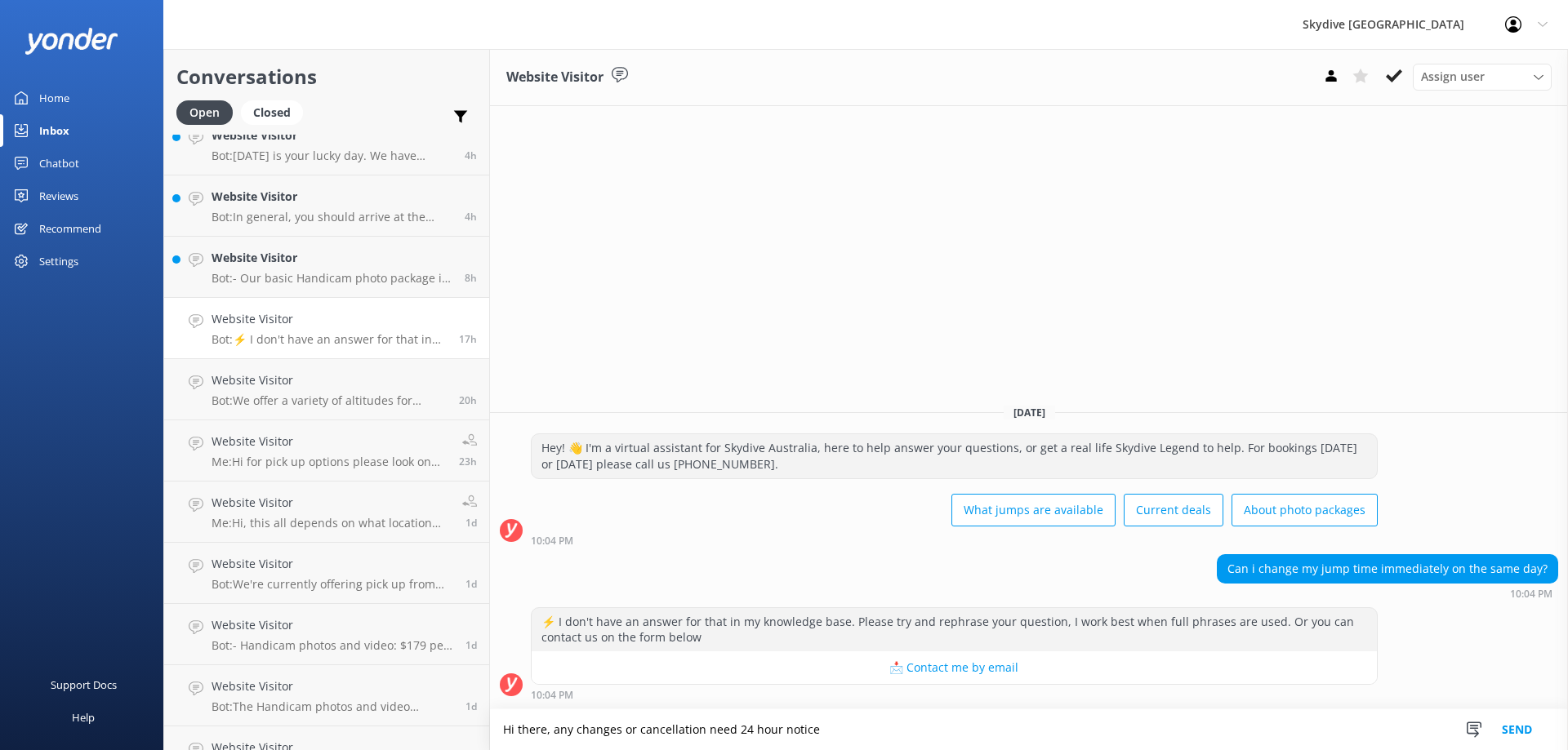
click at [740, 730] on textarea "Hi there, any changes or cancellation need 24 hour notice" at bounding box center [1029, 729] width 1078 height 41
click at [731, 728] on textarea "Hi there, any changes or cancellation need 24 hour notice" at bounding box center [1029, 729] width 1078 height 41
click at [875, 732] on textarea "Hi there, any changes or cancellation need at least 24 hour notice" at bounding box center [1029, 729] width 1078 height 41
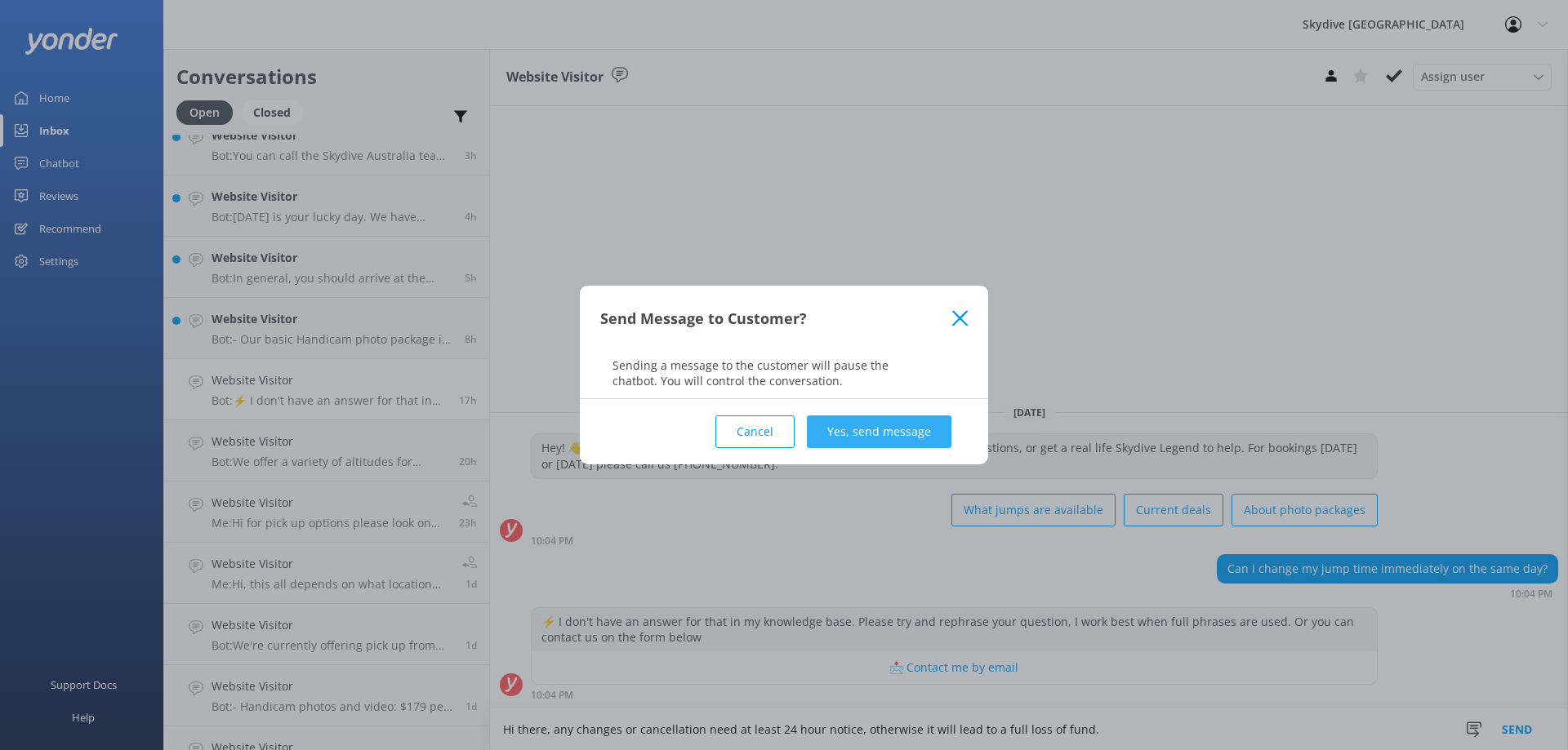
type textarea "Hi there, any changes or cancellation need at least 24 hour notice, otherwise i…"
click at [878, 445] on button "Yes, send message" at bounding box center [879, 431] width 145 height 32
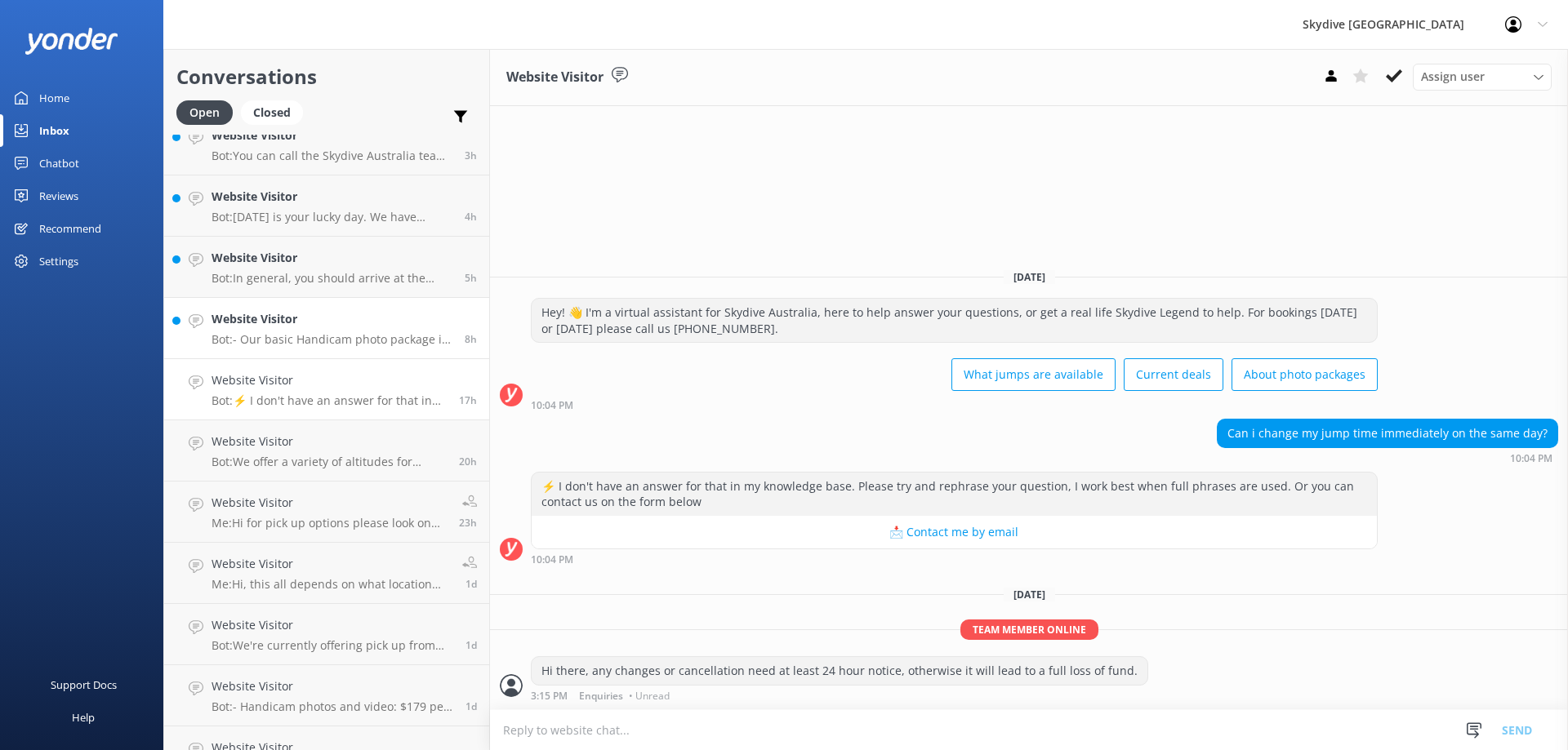
click at [265, 325] on h4 "Website Visitor" at bounding box center [332, 319] width 241 height 18
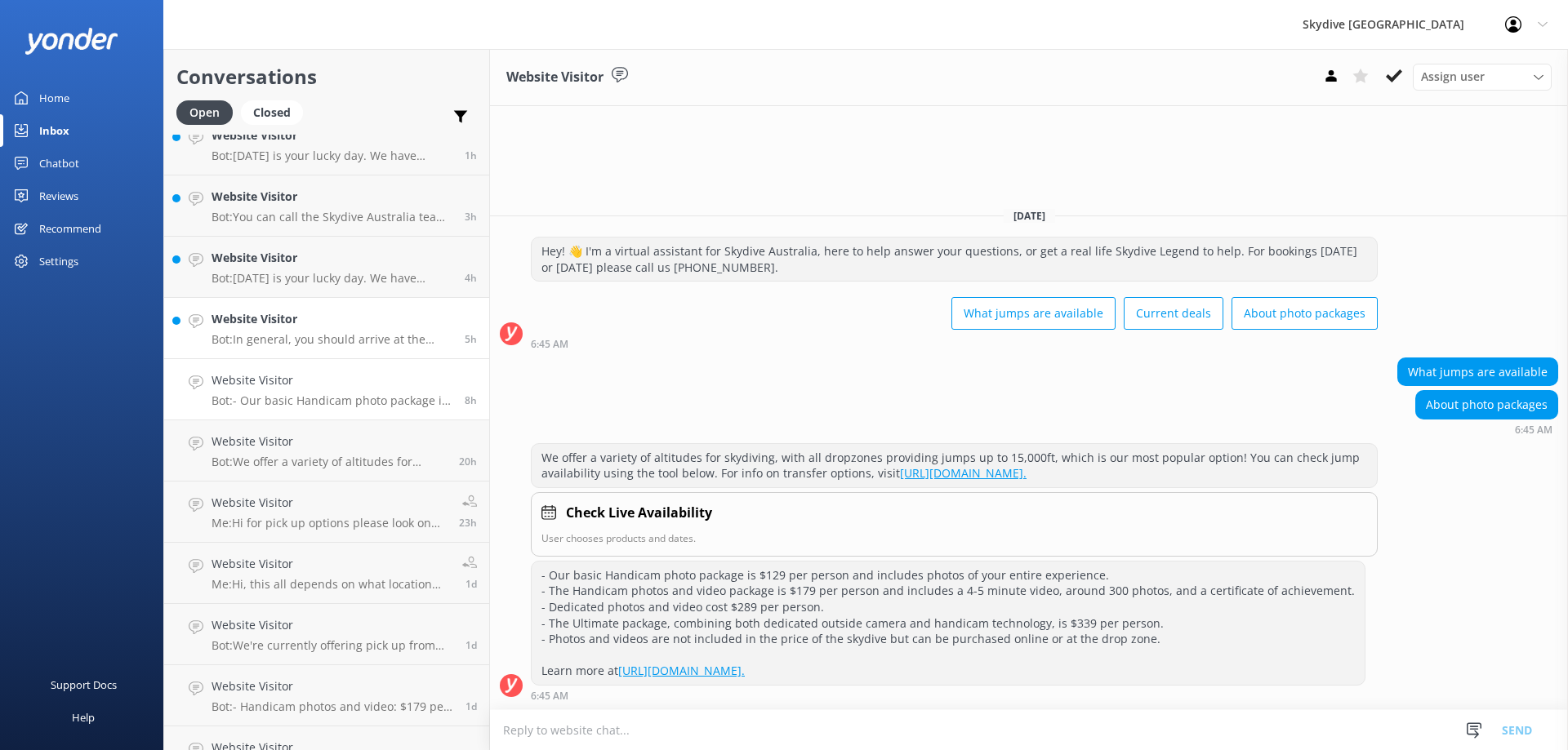
click at [306, 316] on h4 "Website Visitor" at bounding box center [332, 319] width 241 height 18
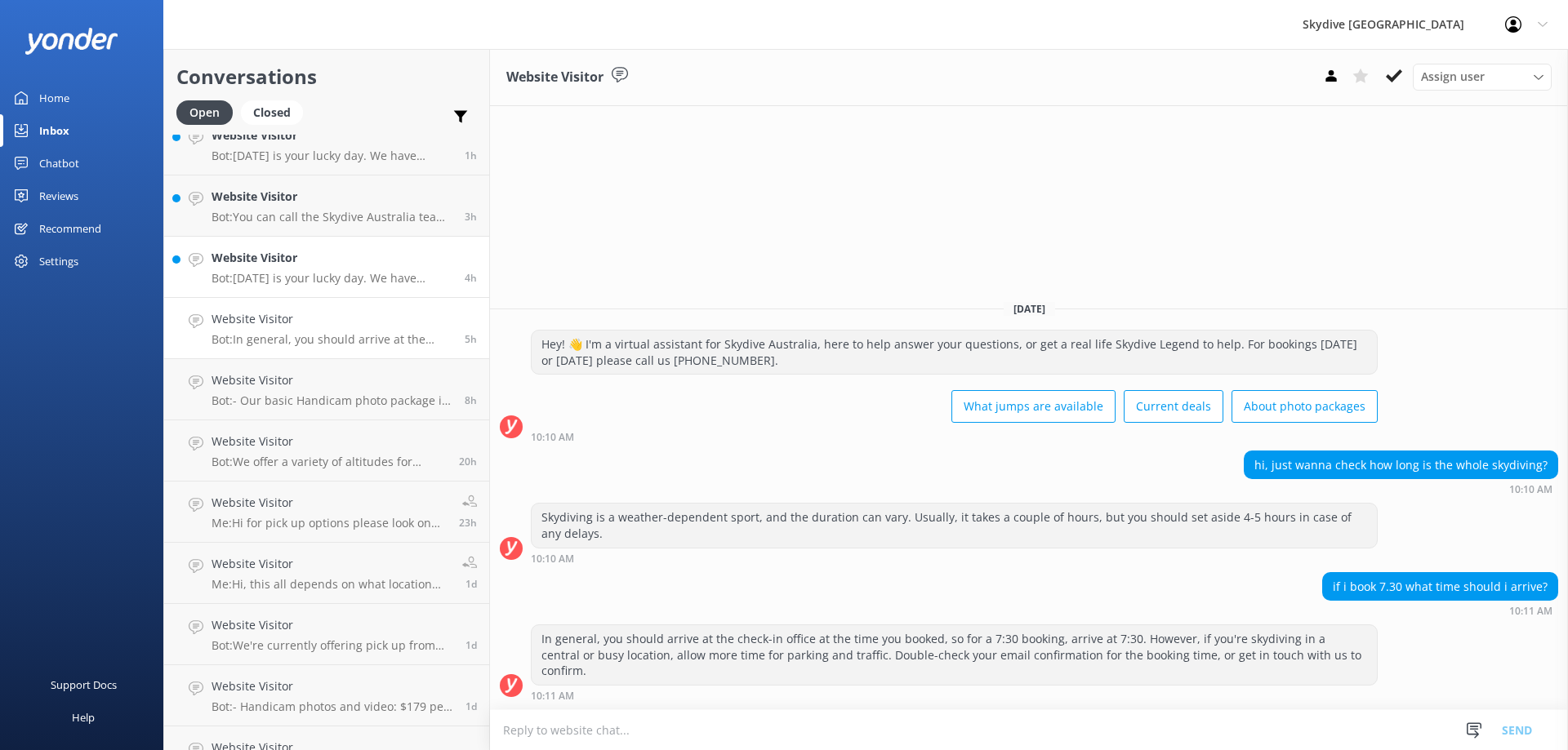
click at [331, 277] on p "Bot: [DATE] is your lucky day. We have exclusive offers when you book direct! V…" at bounding box center [332, 278] width 241 height 15
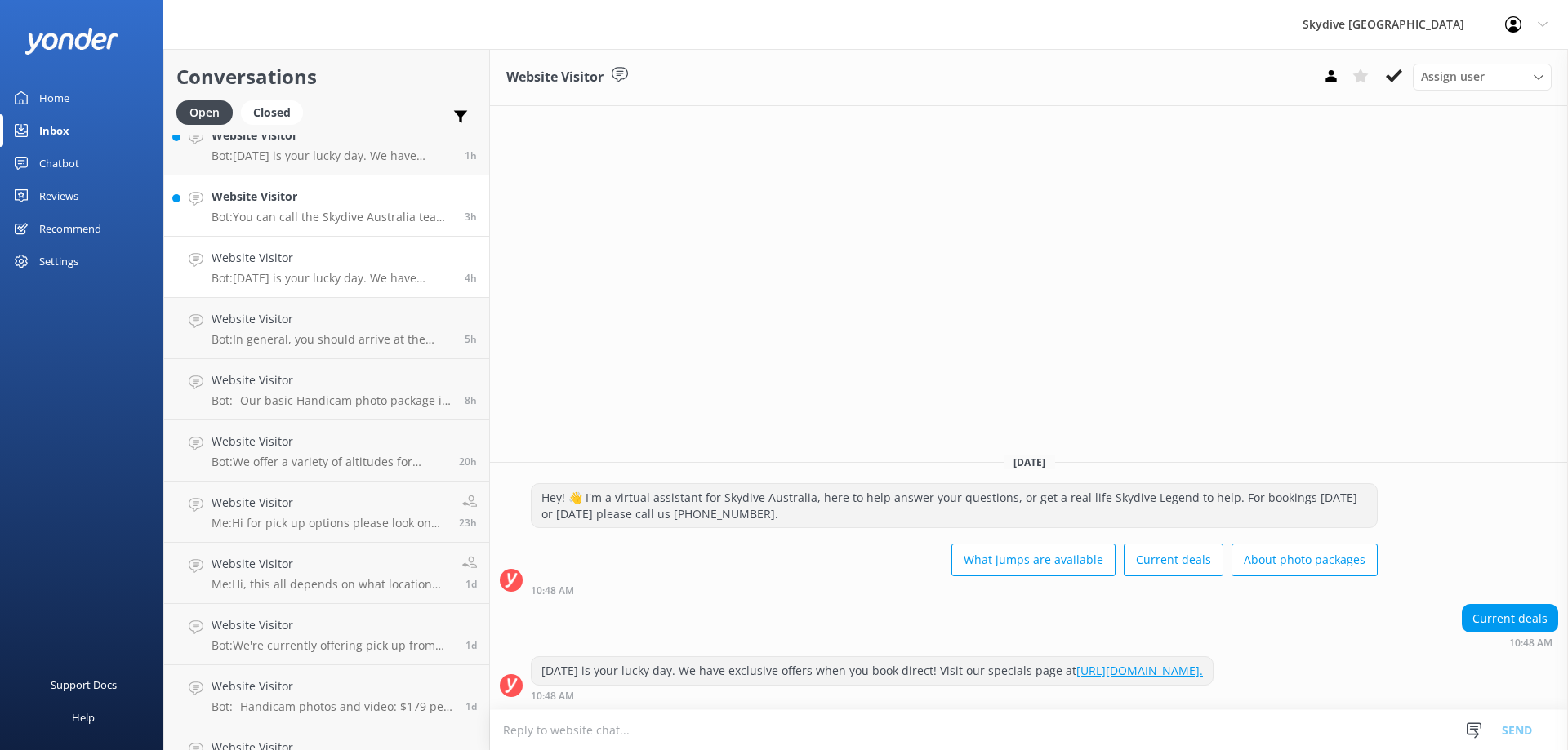
click at [282, 191] on h4 "Website Visitor" at bounding box center [332, 196] width 241 height 18
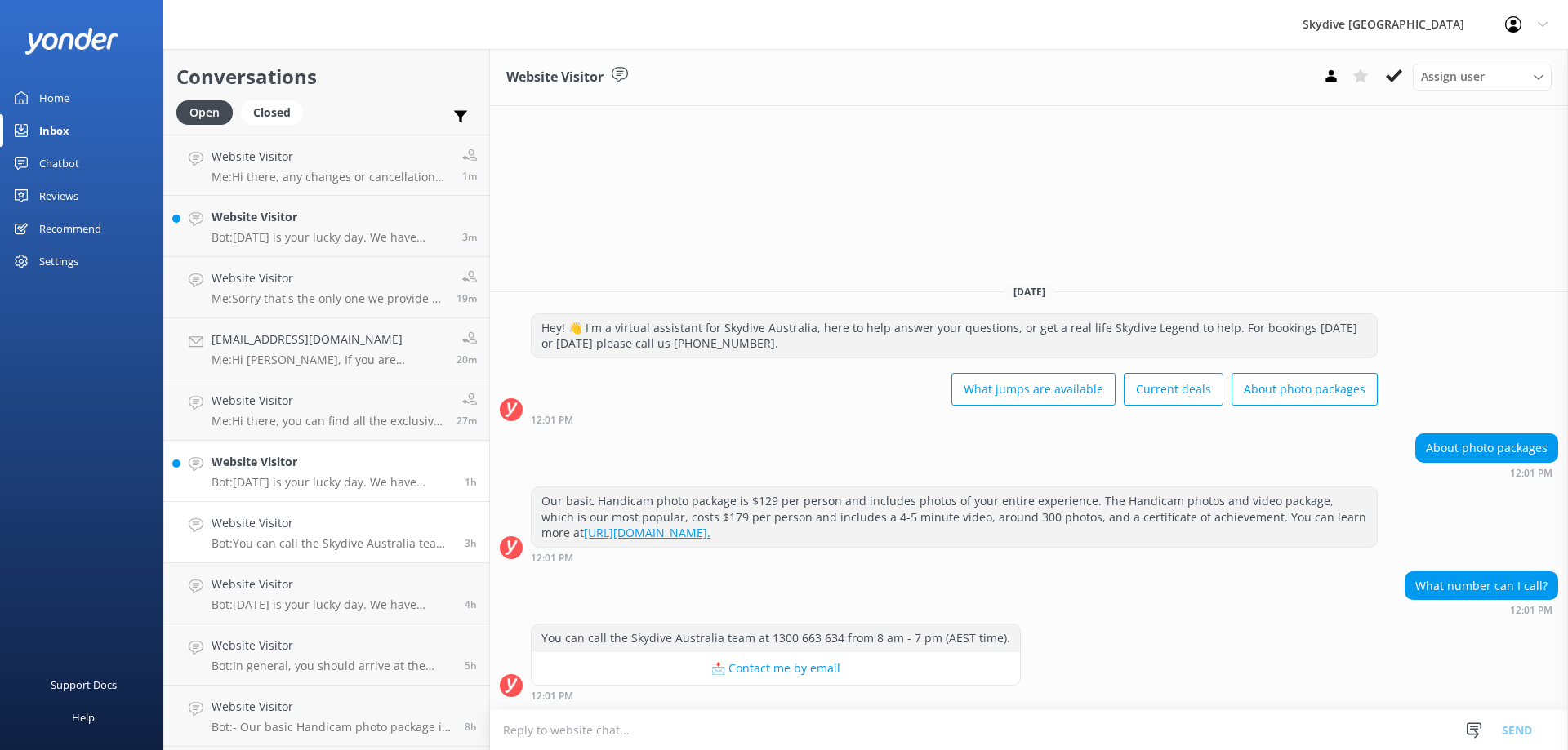
click at [388, 486] on p "Bot: [DATE] is your lucky day. We have exclusive offers when you book direct! V…" at bounding box center [332, 482] width 241 height 15
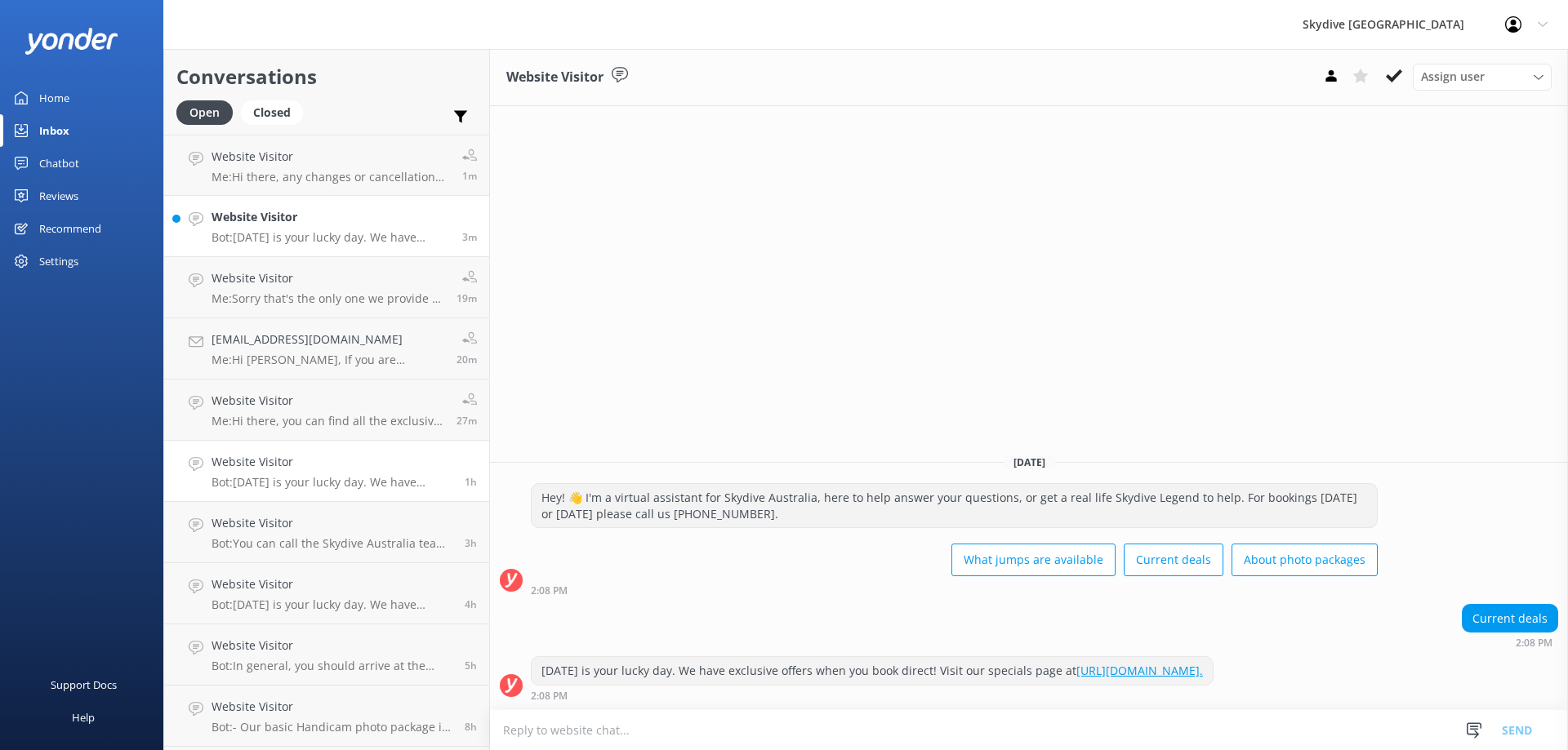
click at [305, 247] on link "Website Visitor Bot: [DATE] is your lucky day. We have exclusive offers when yo…" at bounding box center [326, 227] width 325 height 62
